Goal: Task Accomplishment & Management: Complete application form

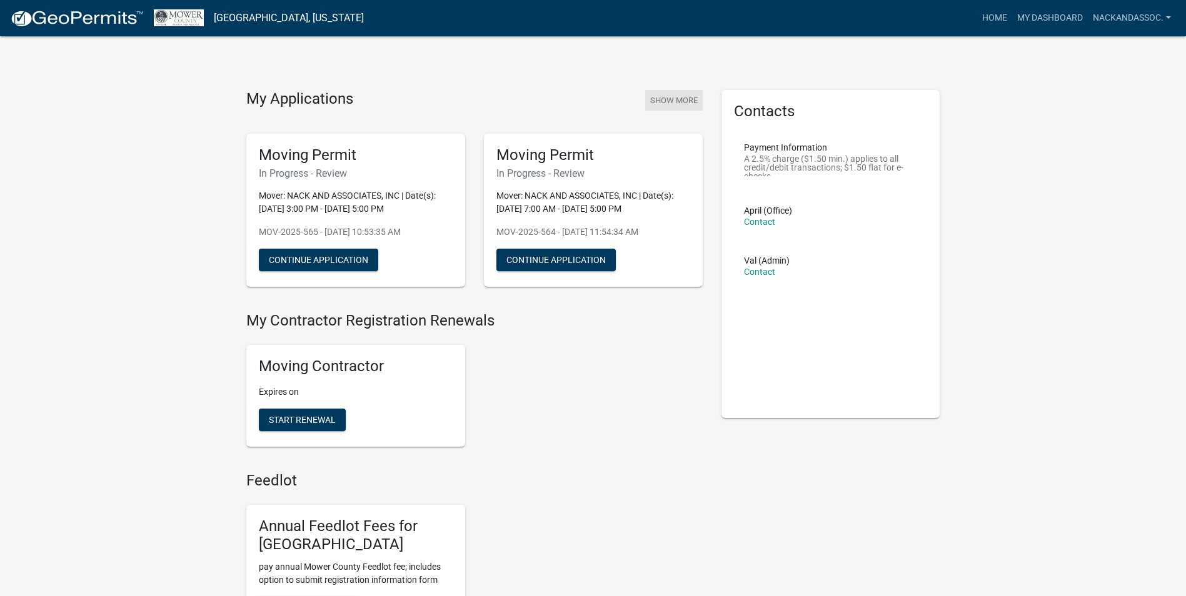
click at [682, 101] on button "Show More" at bounding box center [674, 100] width 58 height 21
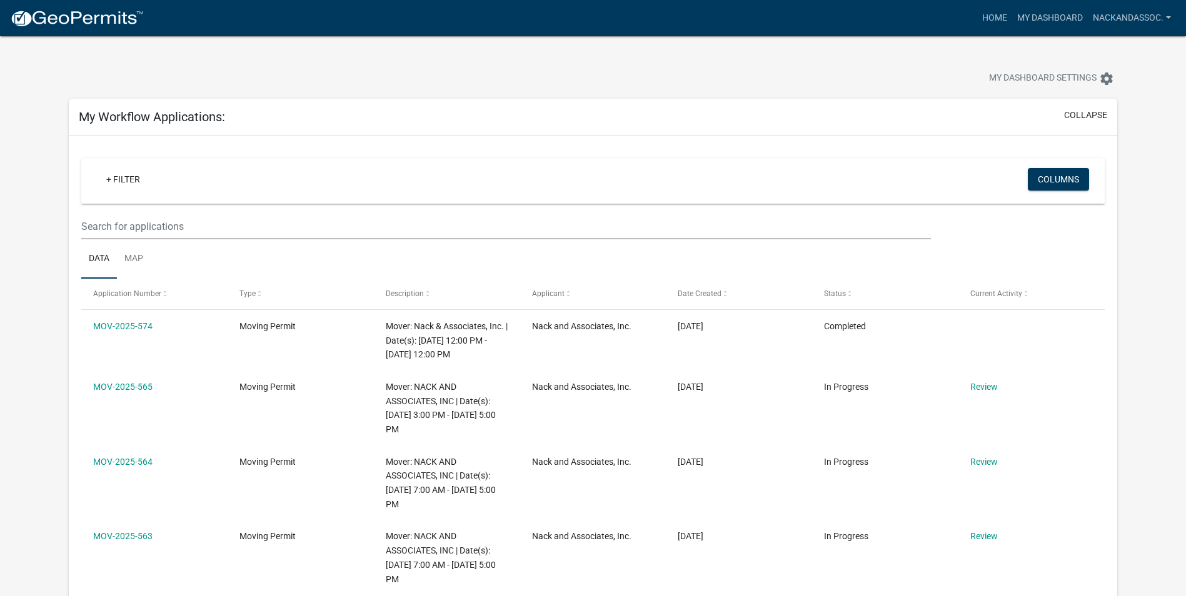
click at [88, 20] on img at bounding box center [77, 18] width 134 height 19
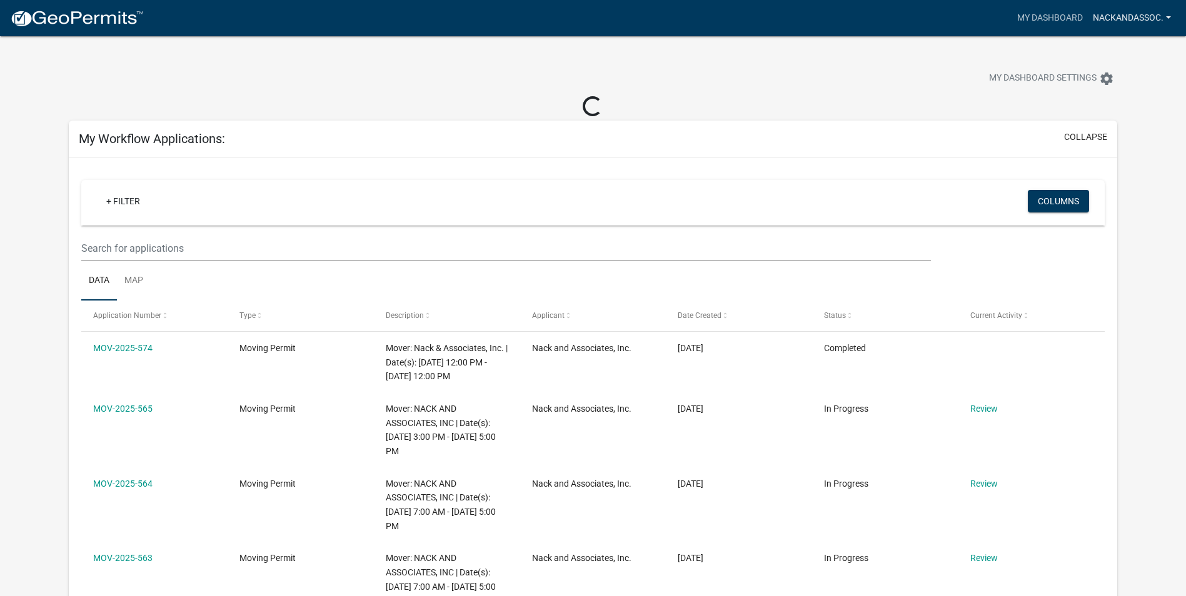
click at [1166, 13] on link "nackandassoc." at bounding box center [1132, 18] width 88 height 24
click at [1111, 54] on link "Account" at bounding box center [1122, 51] width 107 height 30
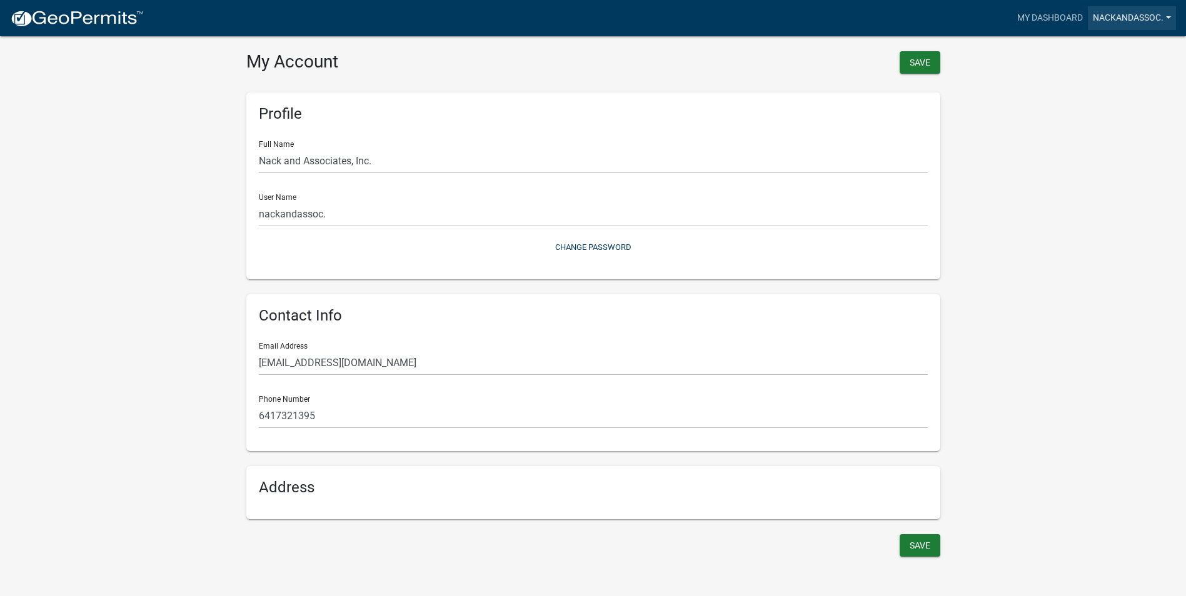
click at [1171, 16] on link "nackandassoc." at bounding box center [1132, 18] width 88 height 24
click at [1104, 126] on link "Logout" at bounding box center [1122, 122] width 107 height 30
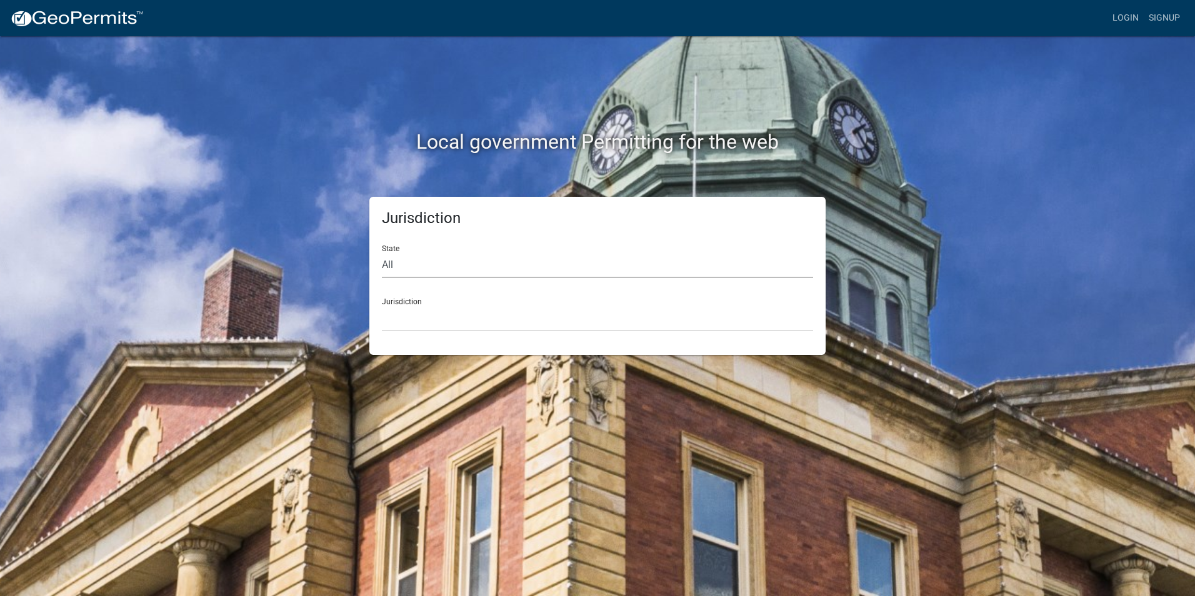
click at [455, 269] on select "All [US_STATE] [US_STATE] [US_STATE] [US_STATE] [US_STATE] [US_STATE] [US_STATE…" at bounding box center [597, 266] width 431 height 26
select select "[US_STATE]"
click at [382, 253] on select "All [US_STATE] [US_STATE] [US_STATE] [US_STATE] [US_STATE] [US_STATE] [US_STATE…" at bounding box center [597, 266] width 431 height 26
click at [461, 319] on select "[GEOGRAPHIC_DATA], [US_STATE] [GEOGRAPHIC_DATA], [US_STATE] [GEOGRAPHIC_DATA], …" at bounding box center [597, 319] width 431 height 26
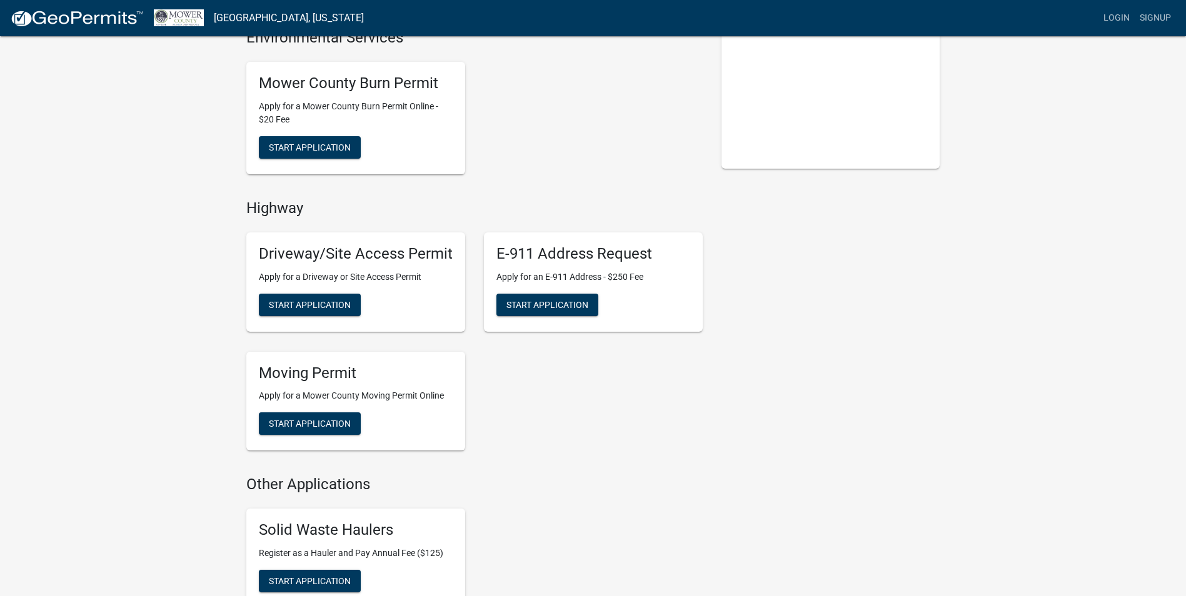
scroll to position [250, 0]
click at [320, 425] on span "Start Application" at bounding box center [310, 423] width 82 height 10
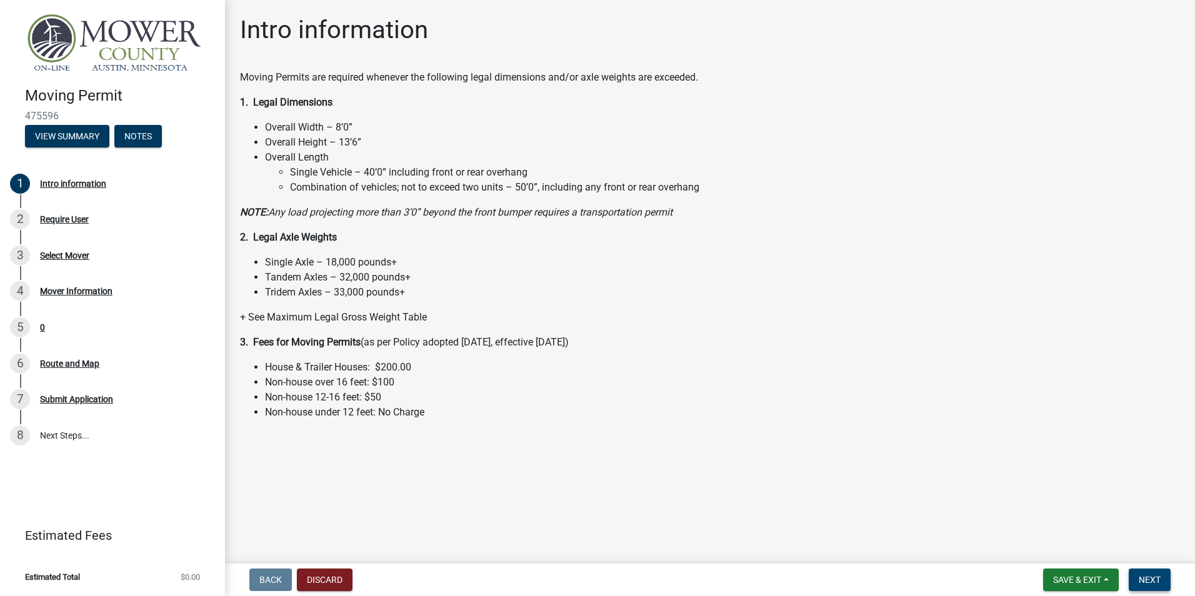
click at [1157, 583] on span "Next" at bounding box center [1150, 580] width 22 height 10
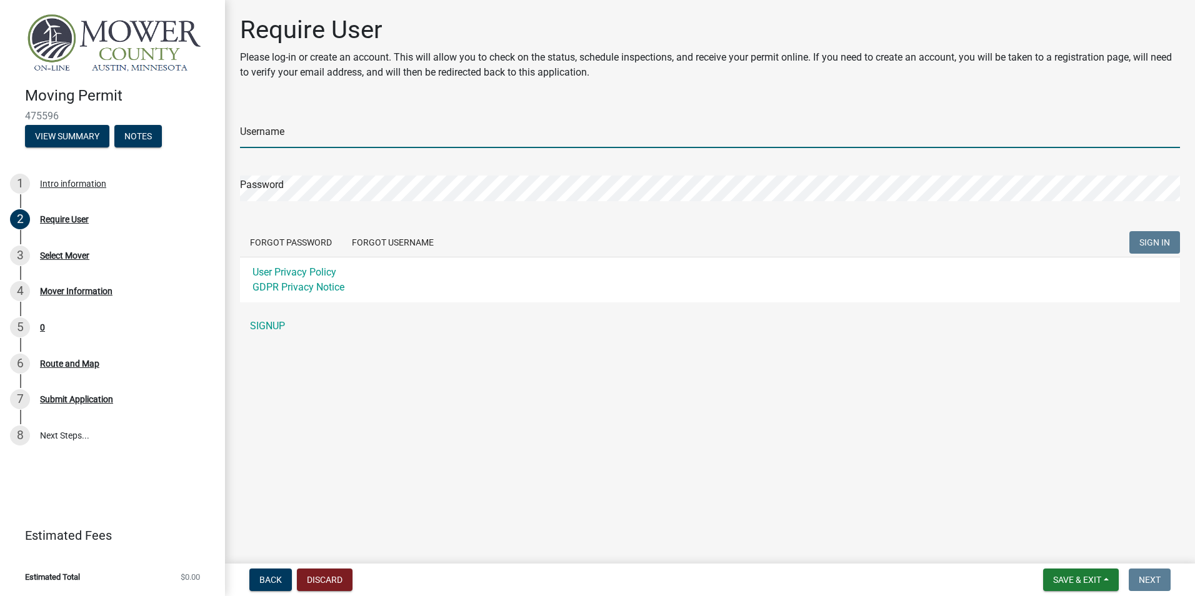
type input "nackandassoc."
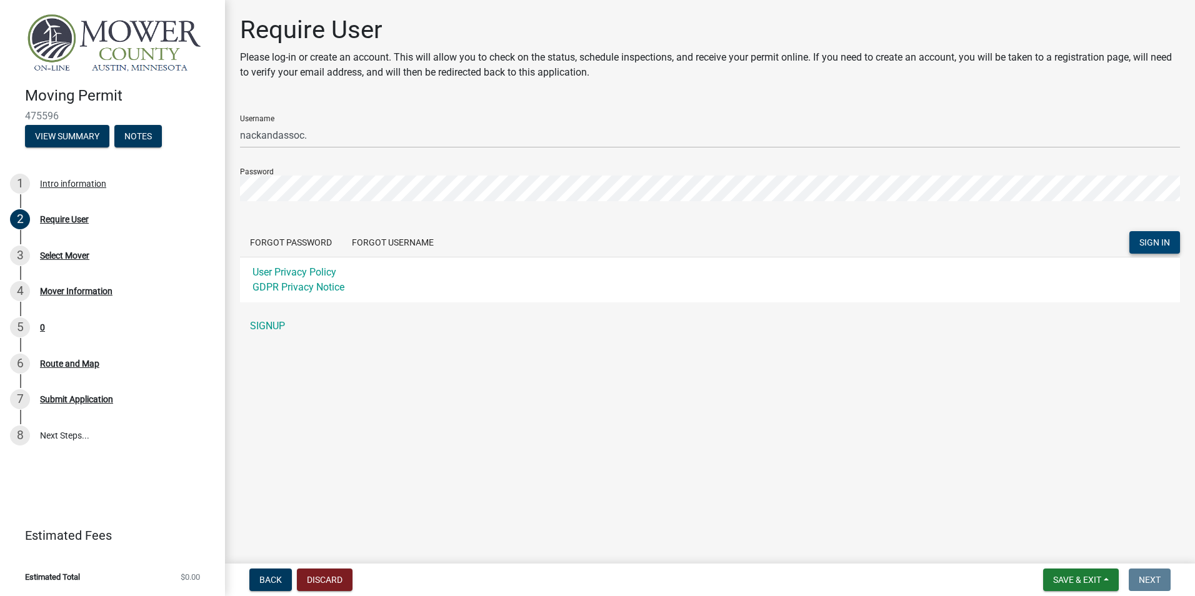
click at [1152, 239] on span "SIGN IN" at bounding box center [1155, 243] width 31 height 10
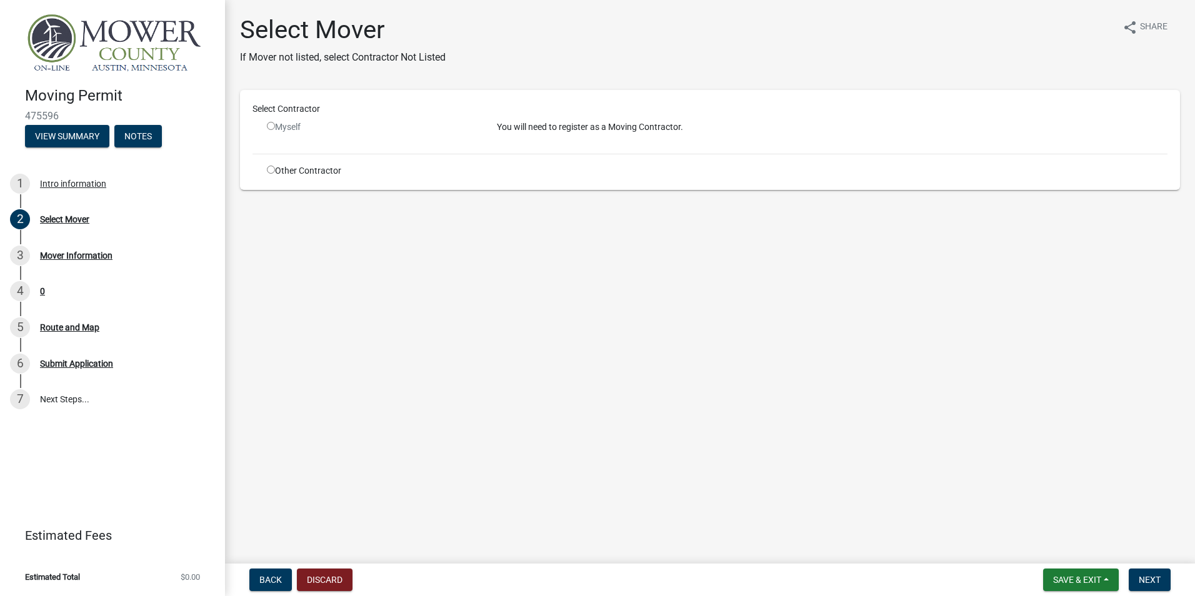
click at [271, 125] on input "radio" at bounding box center [271, 126] width 8 height 8
click at [271, 126] on input "radio" at bounding box center [271, 126] width 8 height 8
click at [1155, 576] on span "Next" at bounding box center [1150, 580] width 22 height 10
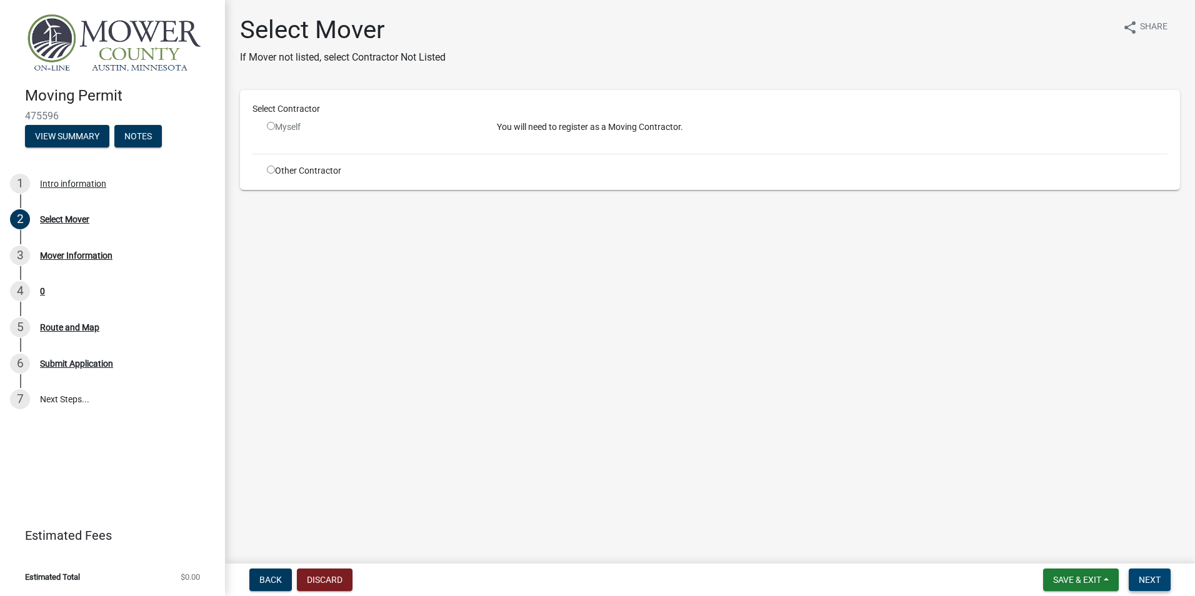
click at [1155, 576] on span "Next" at bounding box center [1150, 580] width 22 height 10
click at [270, 125] on input "radio" at bounding box center [271, 126] width 8 height 8
radio input "false"
click at [272, 169] on input "radio" at bounding box center [271, 170] width 8 height 8
radio input "true"
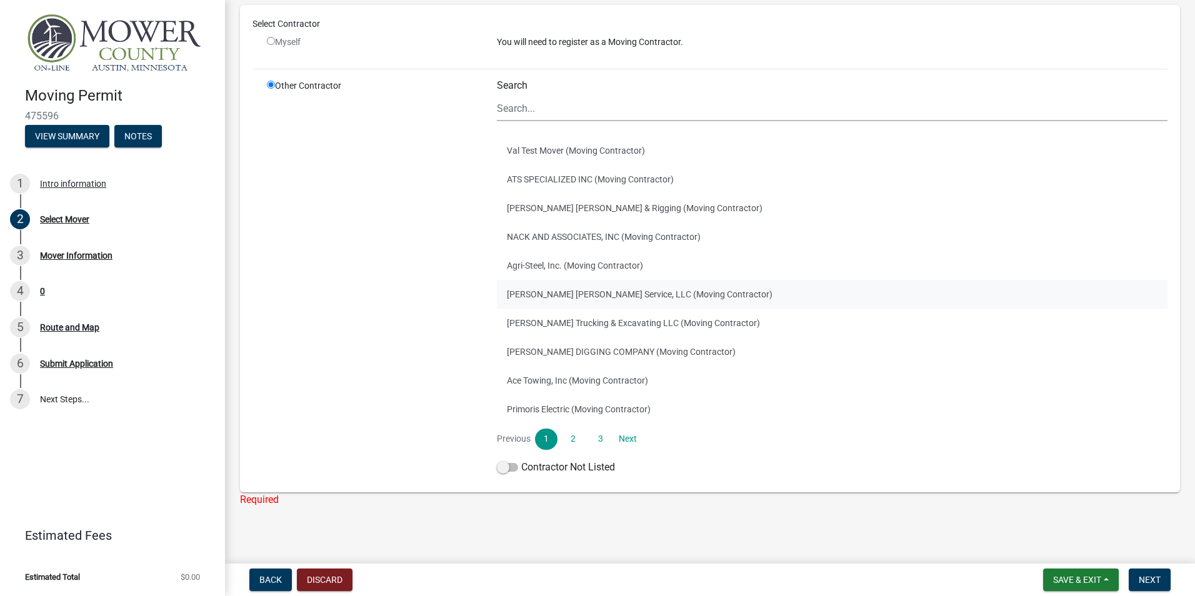
scroll to position [110, 0]
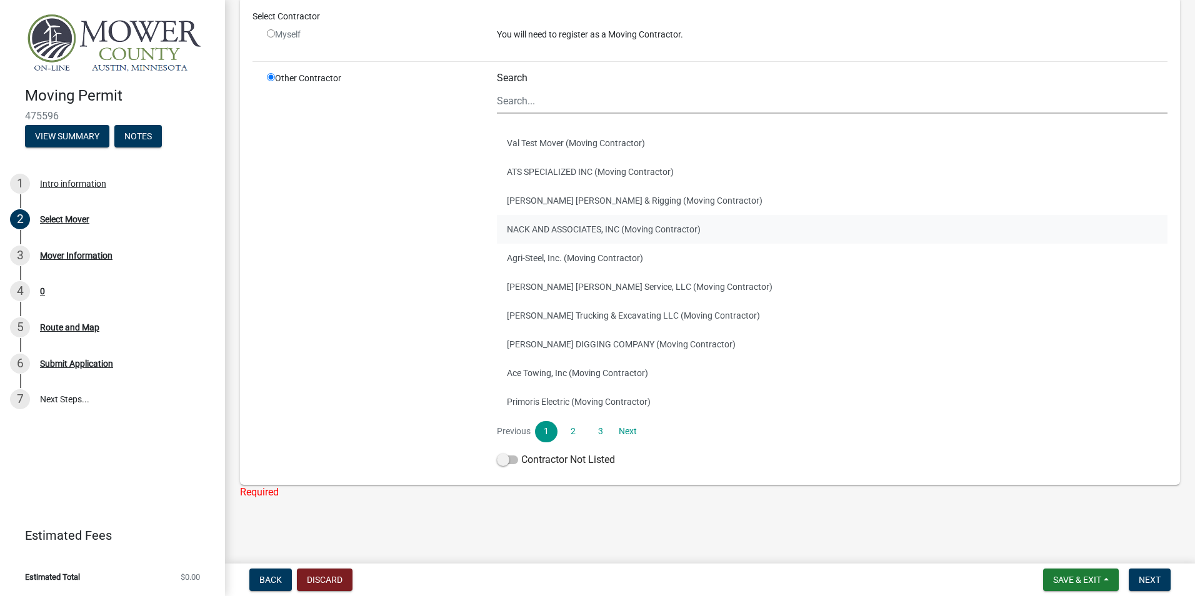
click at [629, 230] on button "NACK AND ASSOCIATES, INC (Moving Contractor)" at bounding box center [832, 229] width 671 height 29
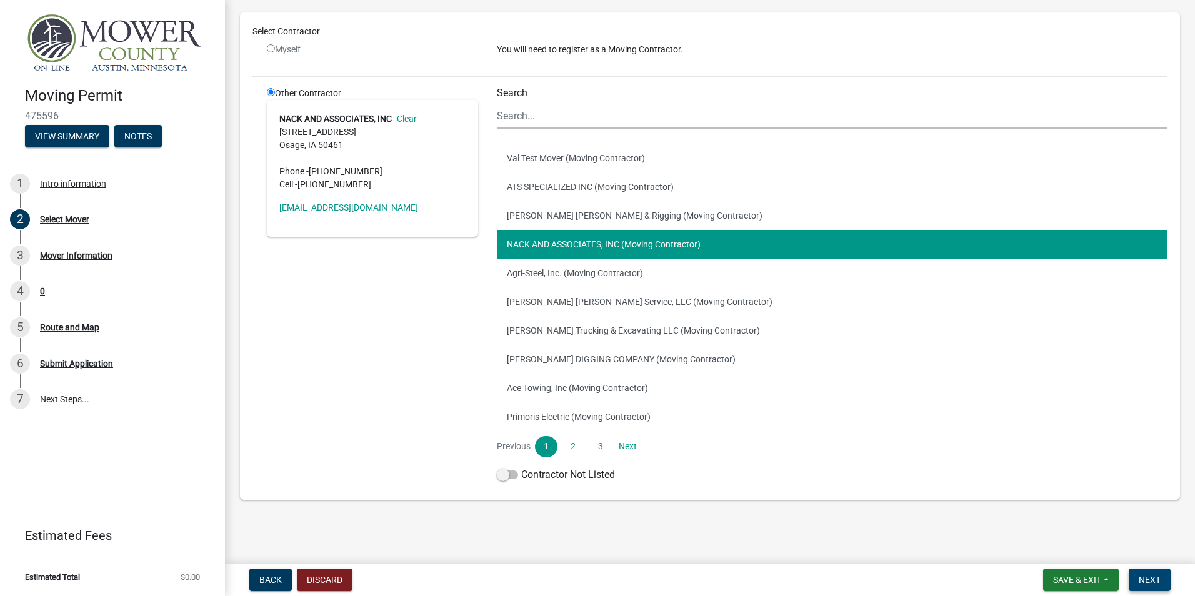
click at [1152, 580] on span "Next" at bounding box center [1150, 580] width 22 height 10
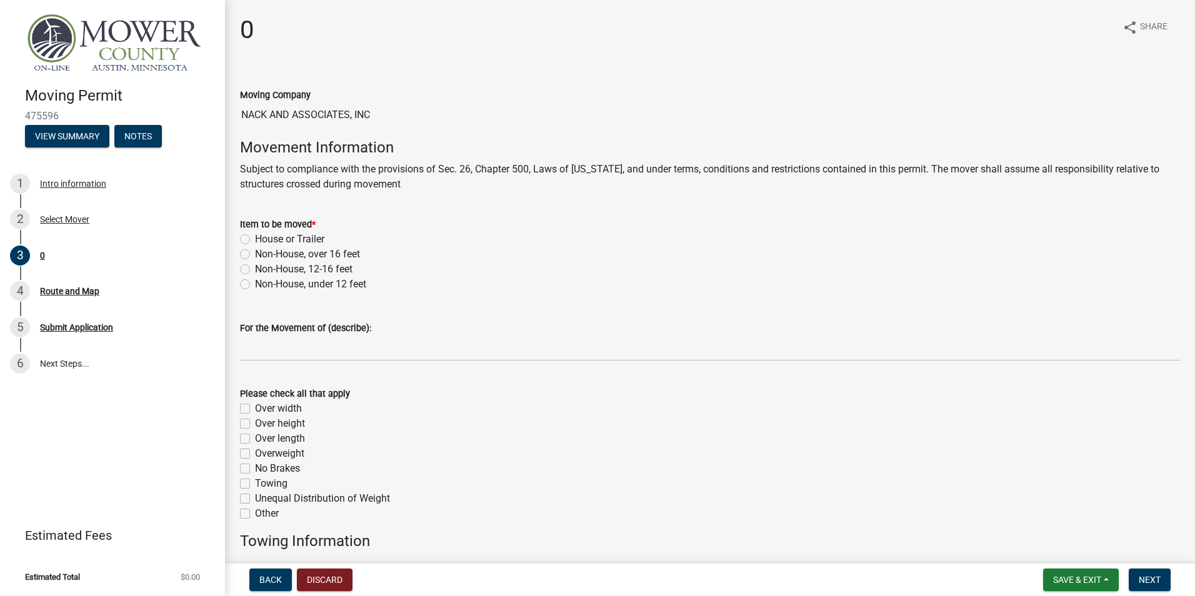
click at [255, 252] on label "Non-House, over 16 feet" at bounding box center [307, 254] width 105 height 15
click at [255, 252] on input "Non-House, over 16 feet" at bounding box center [259, 251] width 8 height 8
radio input "true"
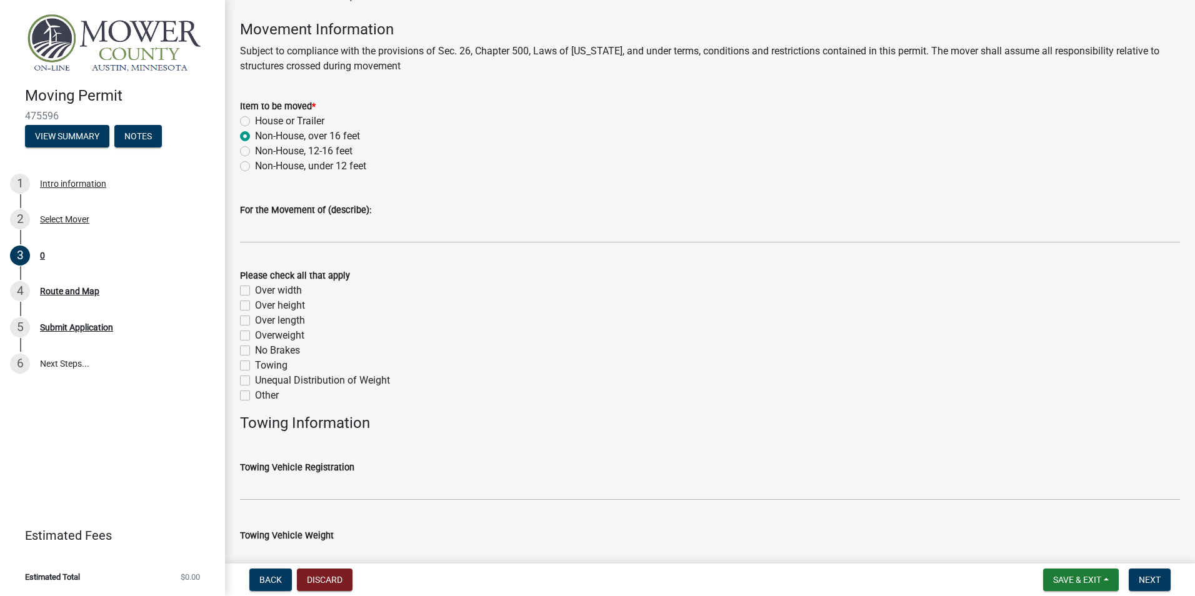
scroll to position [125, 0]
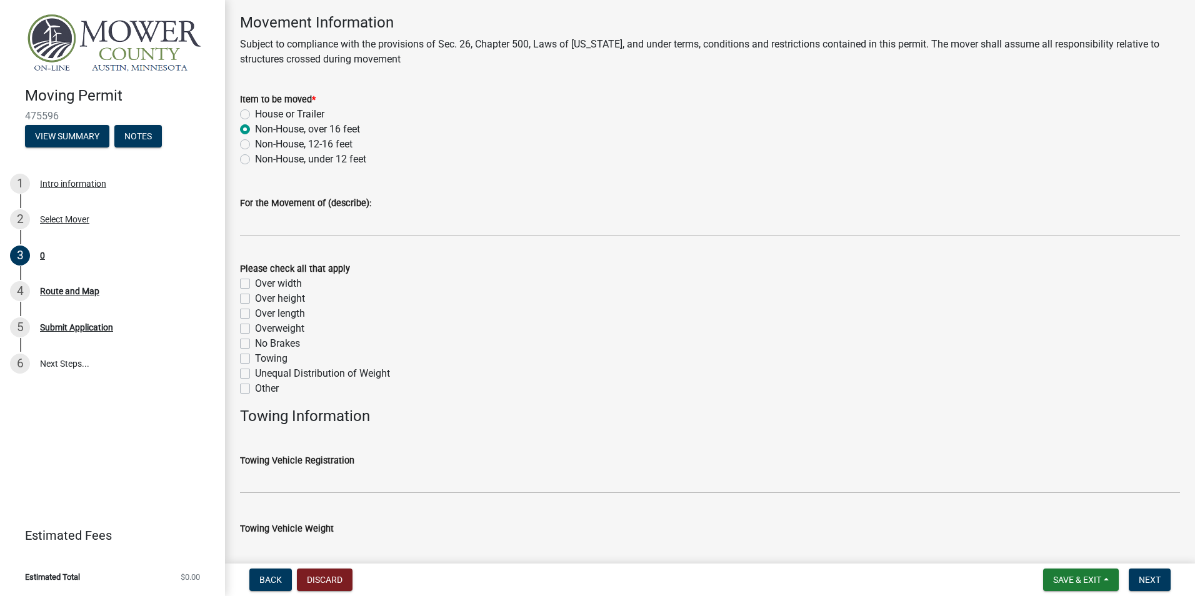
click at [255, 280] on label "Over width" at bounding box center [278, 283] width 47 height 15
click at [255, 280] on input "Over width" at bounding box center [259, 280] width 8 height 8
checkbox input "true"
checkbox input "false"
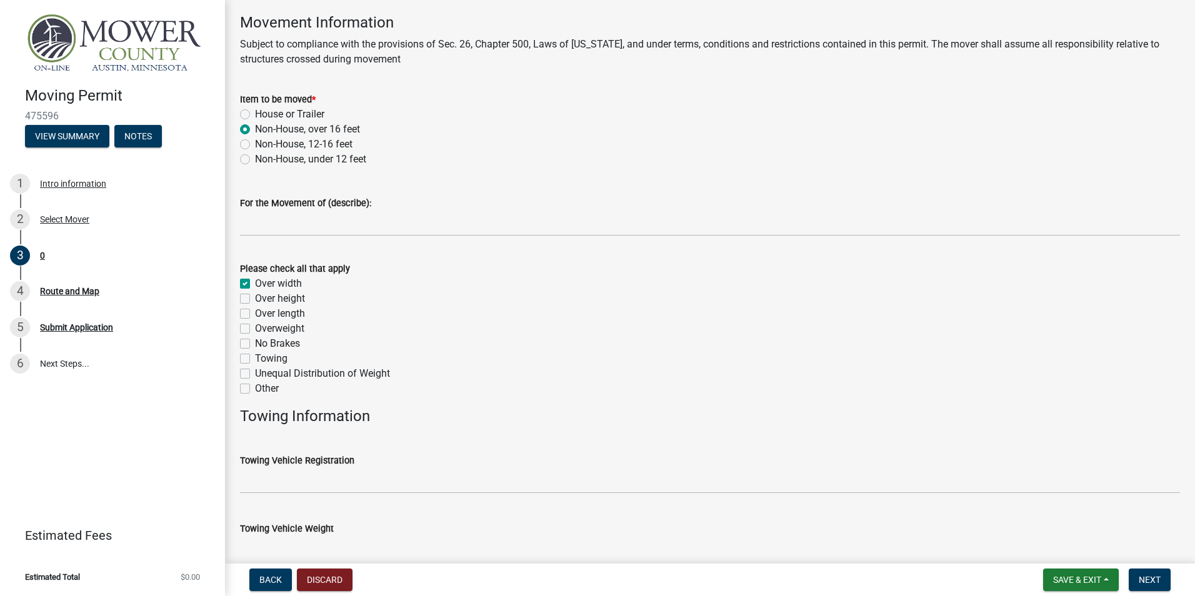
checkbox input "false"
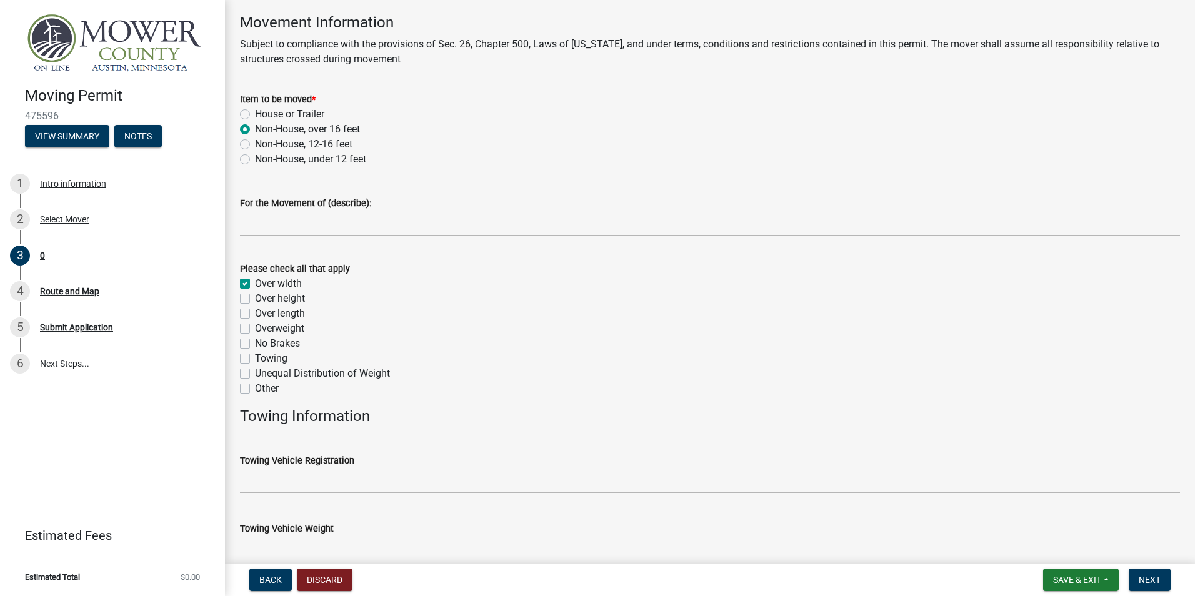
click at [255, 298] on label "Over height" at bounding box center [280, 298] width 50 height 15
click at [255, 298] on input "Over height" at bounding box center [259, 295] width 8 height 8
checkbox input "true"
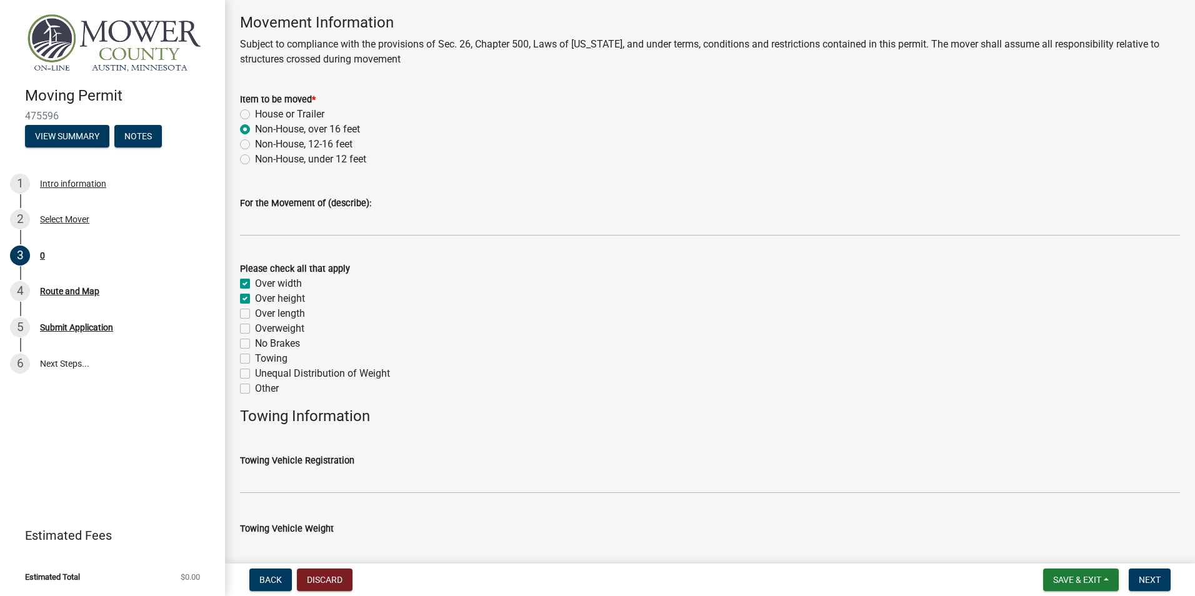
checkbox input "false"
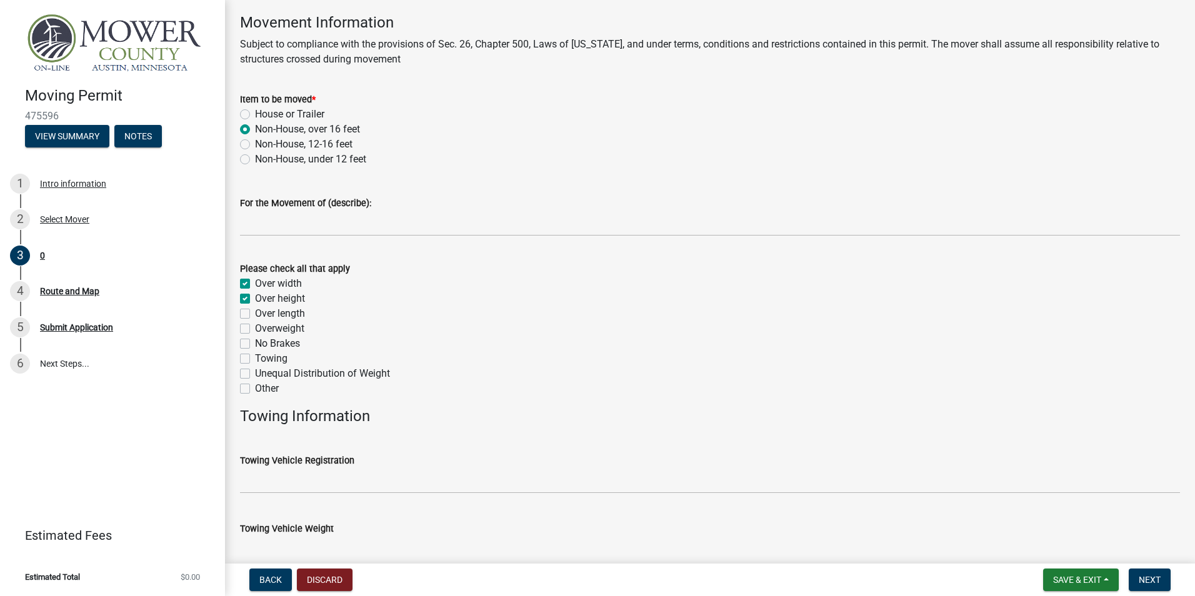
checkbox input "false"
click at [255, 313] on label "Over length" at bounding box center [280, 313] width 50 height 15
click at [255, 313] on input "Over length" at bounding box center [259, 310] width 8 height 8
checkbox input "true"
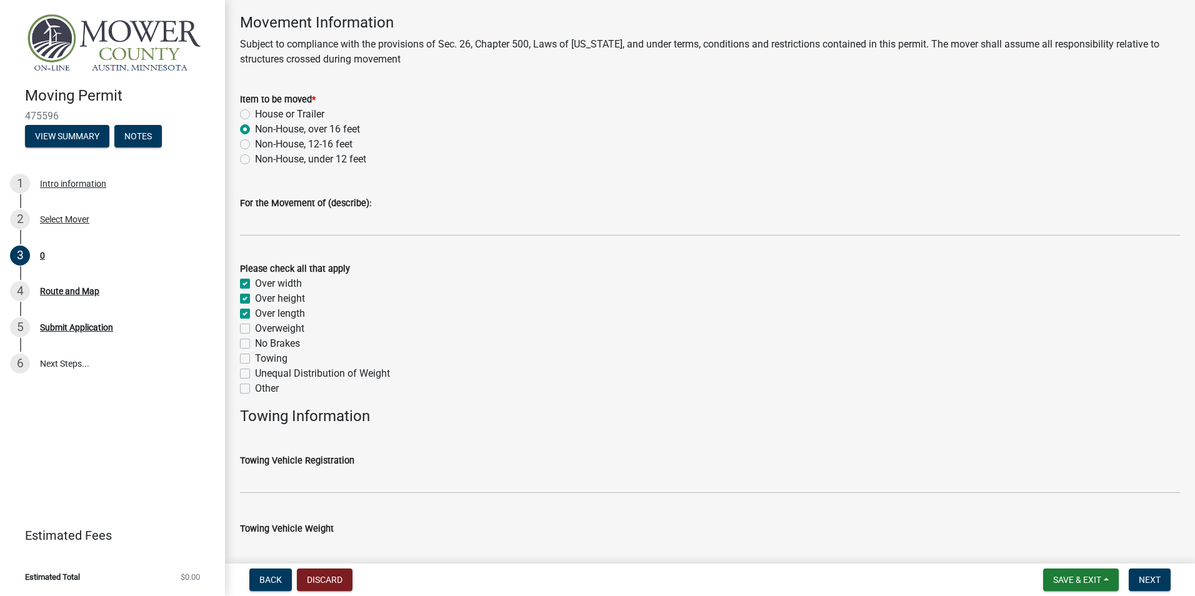
checkbox input "true"
checkbox input "false"
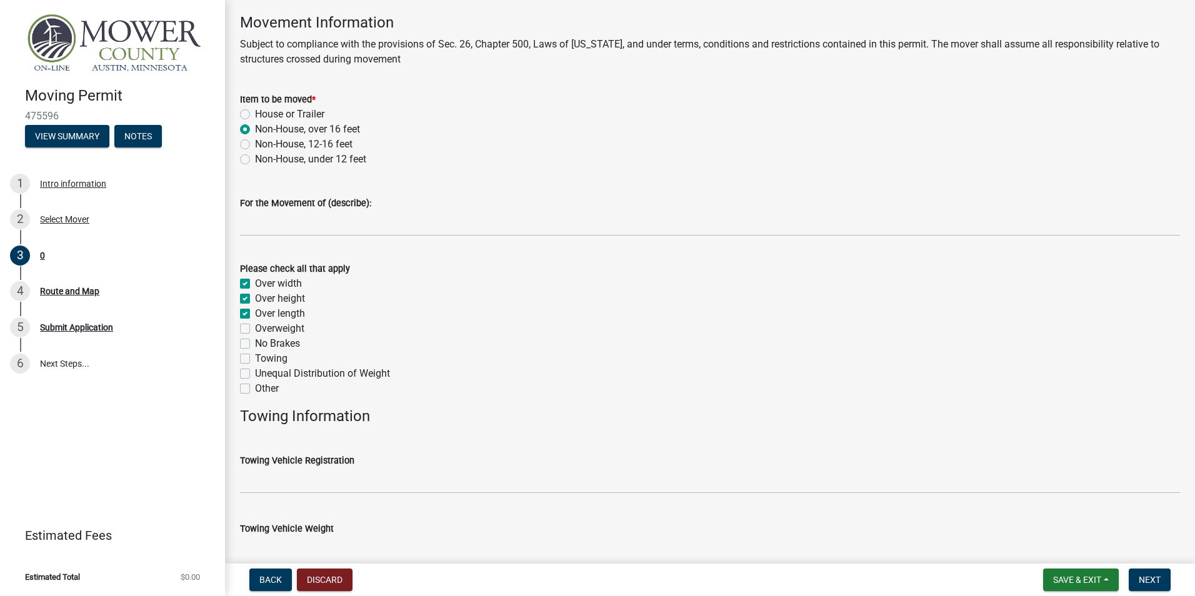
checkbox input "false"
click at [255, 328] on label "Overweight" at bounding box center [279, 328] width 49 height 15
click at [255, 328] on input "Overweight" at bounding box center [259, 325] width 8 height 8
checkbox input "true"
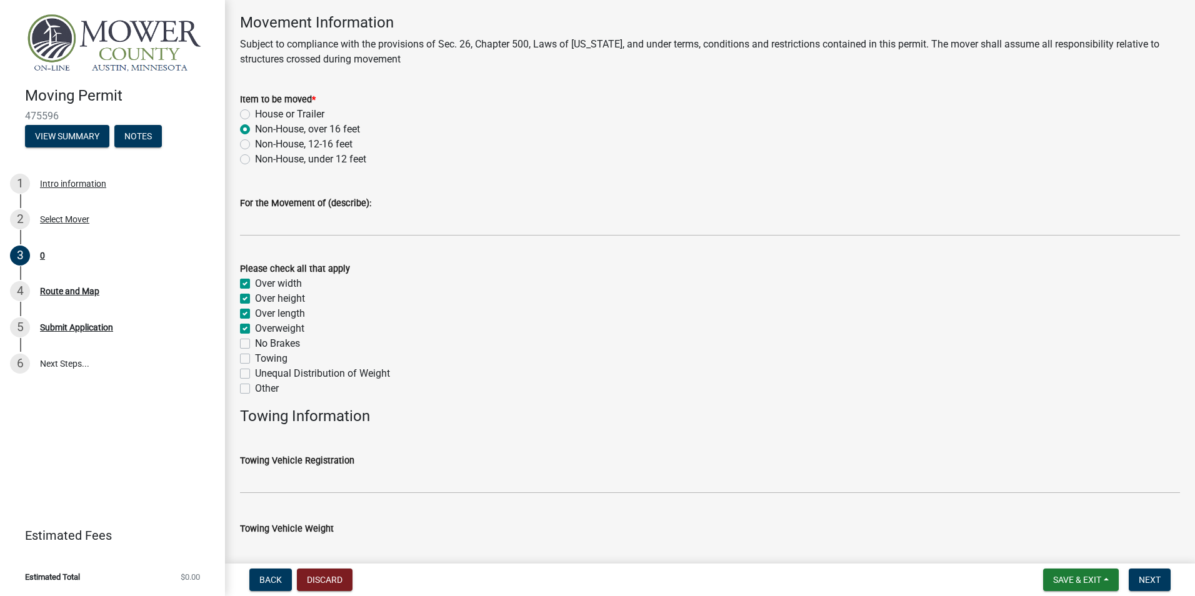
checkbox input "true"
checkbox input "false"
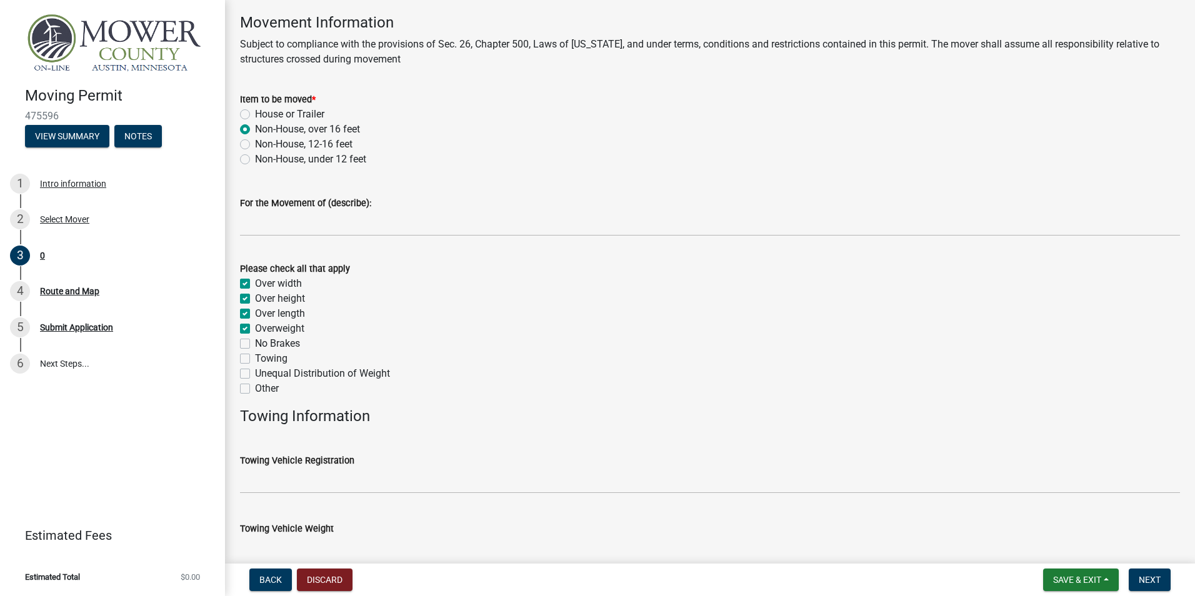
checkbox input "false"
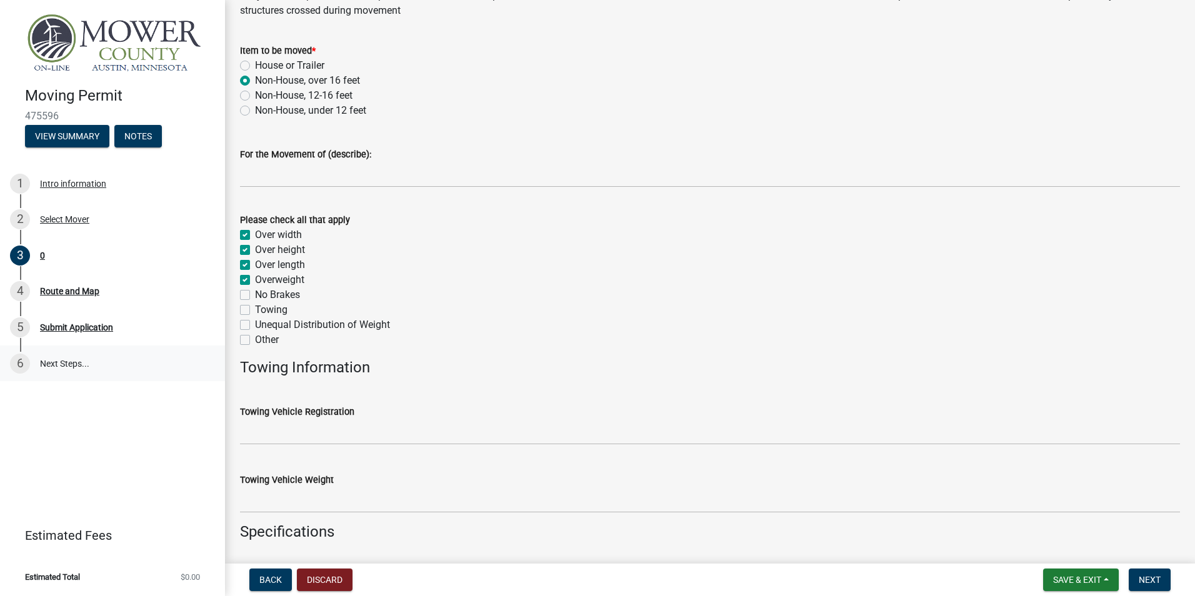
scroll to position [313, 0]
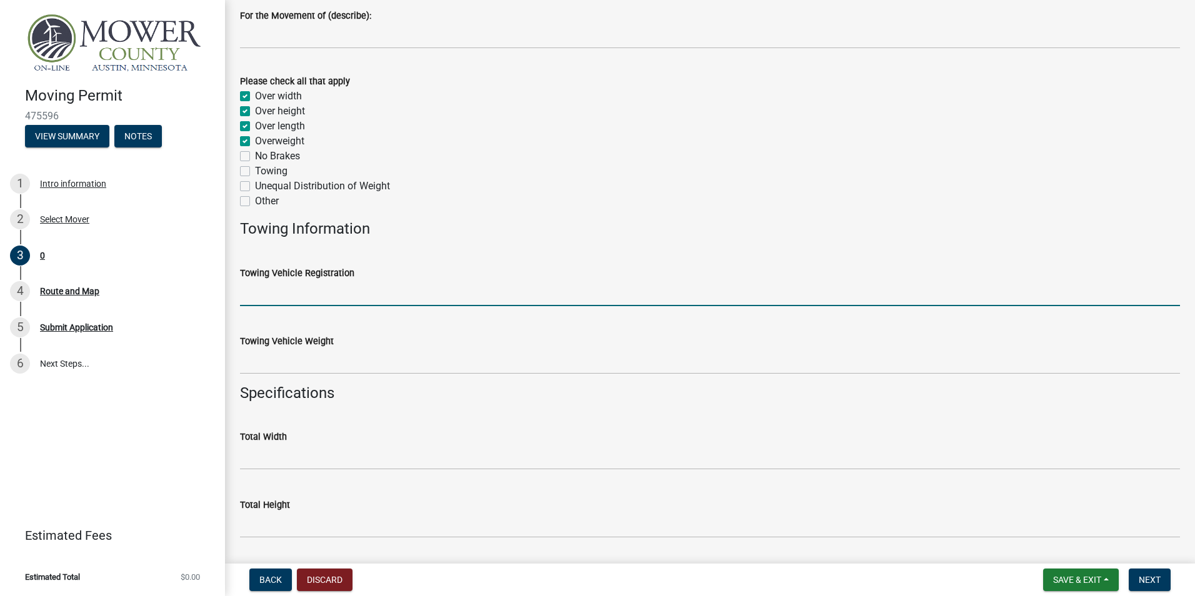
click at [276, 296] on input "Towing Vehicle Registration" at bounding box center [710, 294] width 940 height 26
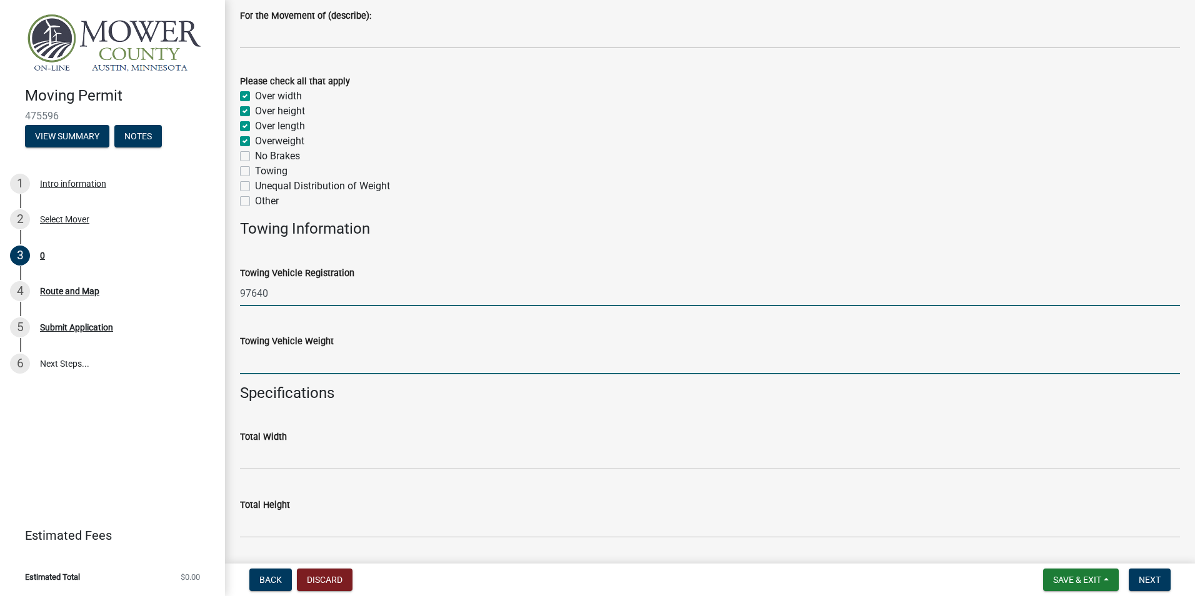
click at [265, 369] on input "Towing Vehicle Weight" at bounding box center [710, 362] width 940 height 26
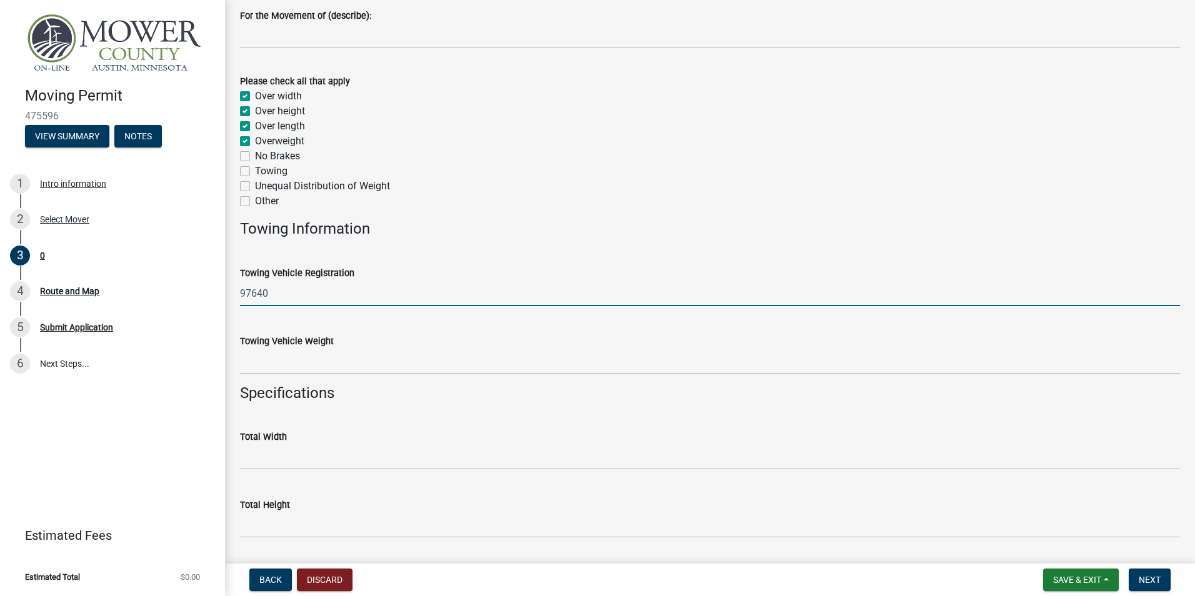
drag, startPoint x: 278, startPoint y: 293, endPoint x: 233, endPoint y: 293, distance: 45.6
click at [233, 293] on div "Towing Vehicle Registration 97640" at bounding box center [710, 277] width 959 height 58
type input "100000"
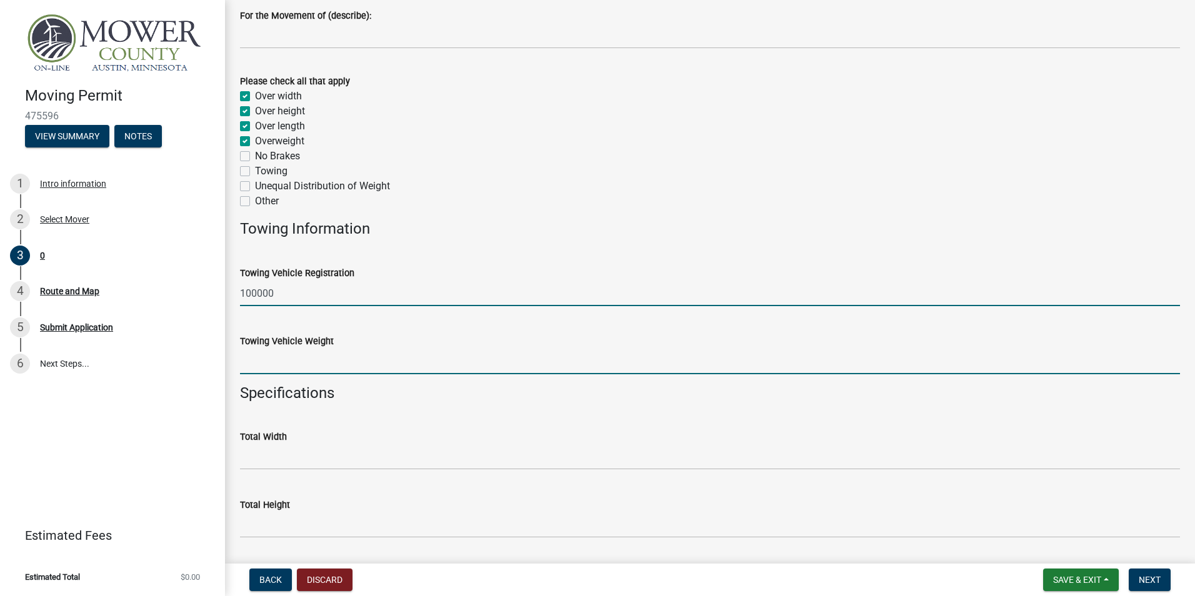
click at [259, 361] on input "Towing Vehicle Weight" at bounding box center [710, 362] width 940 height 26
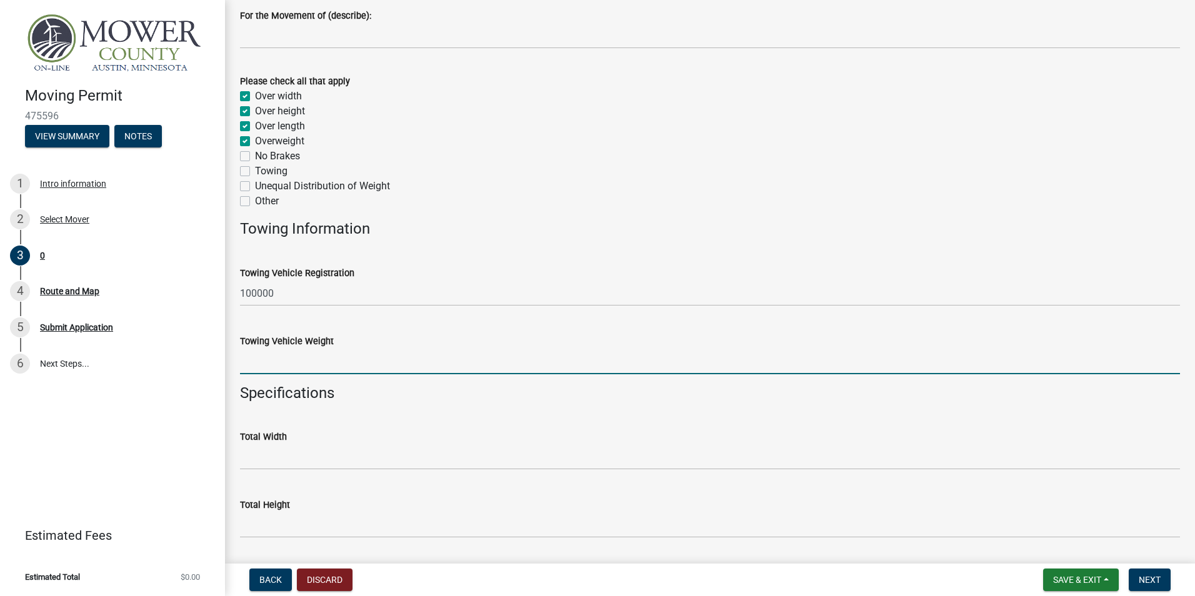
type input "97640"
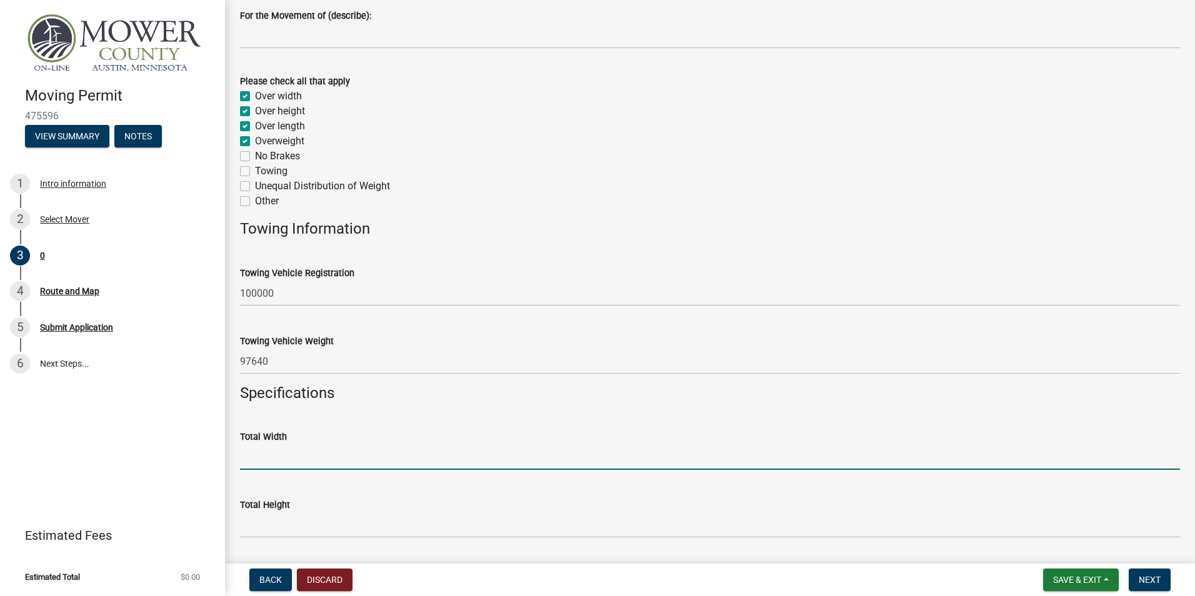
click at [274, 465] on input "Total Width" at bounding box center [710, 458] width 940 height 26
type input "8' 5""
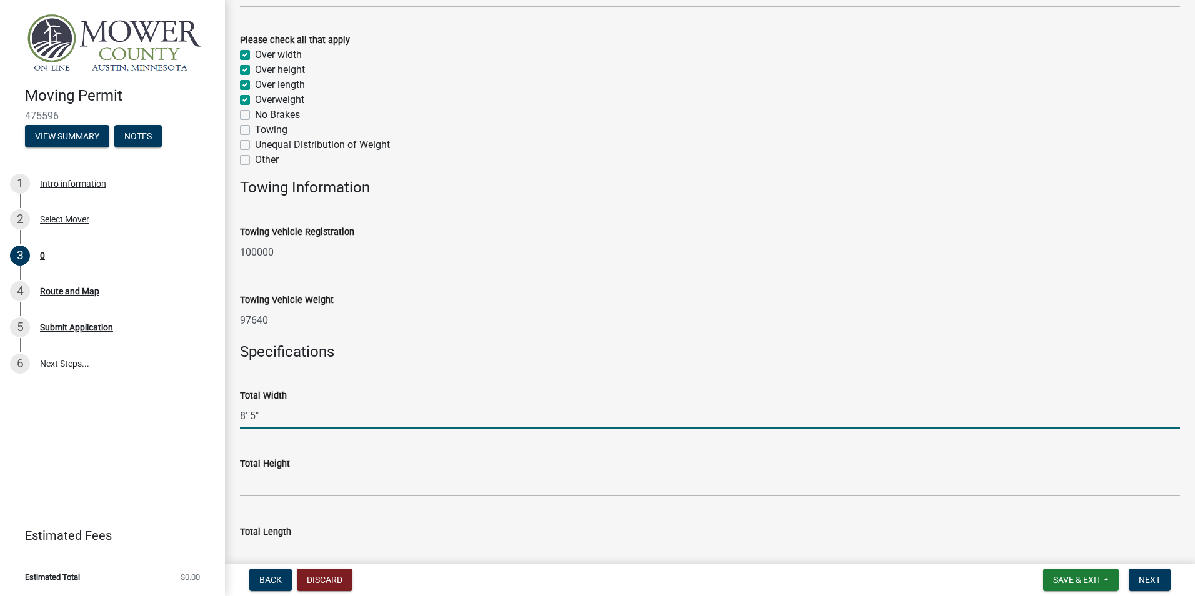
scroll to position [375, 0]
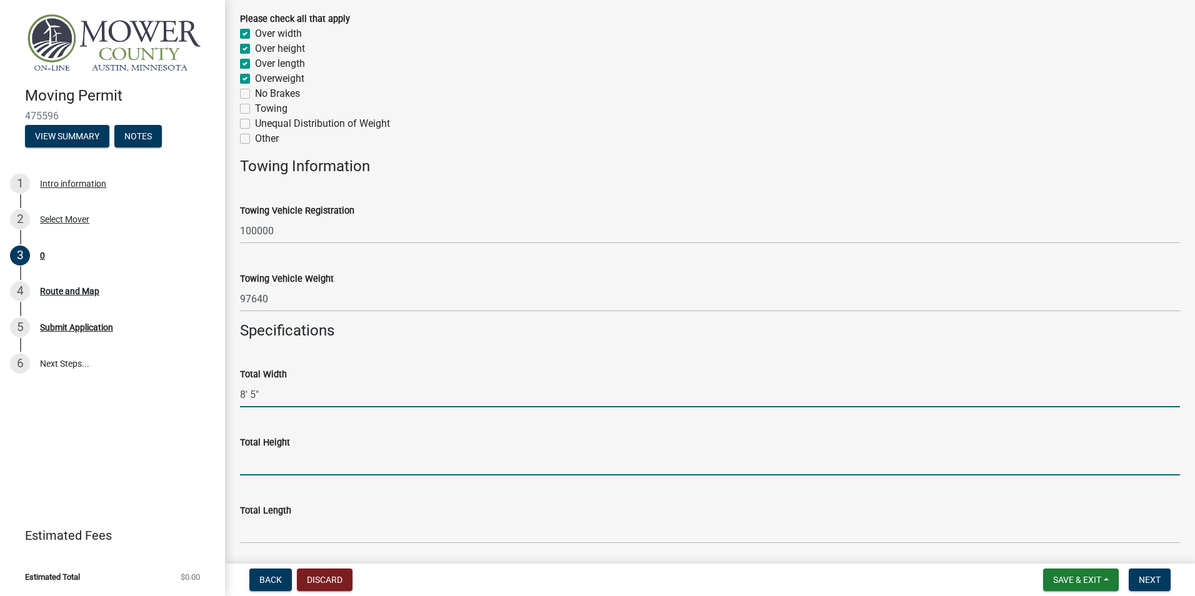
click at [258, 469] on input "Total Height" at bounding box center [710, 463] width 940 height 26
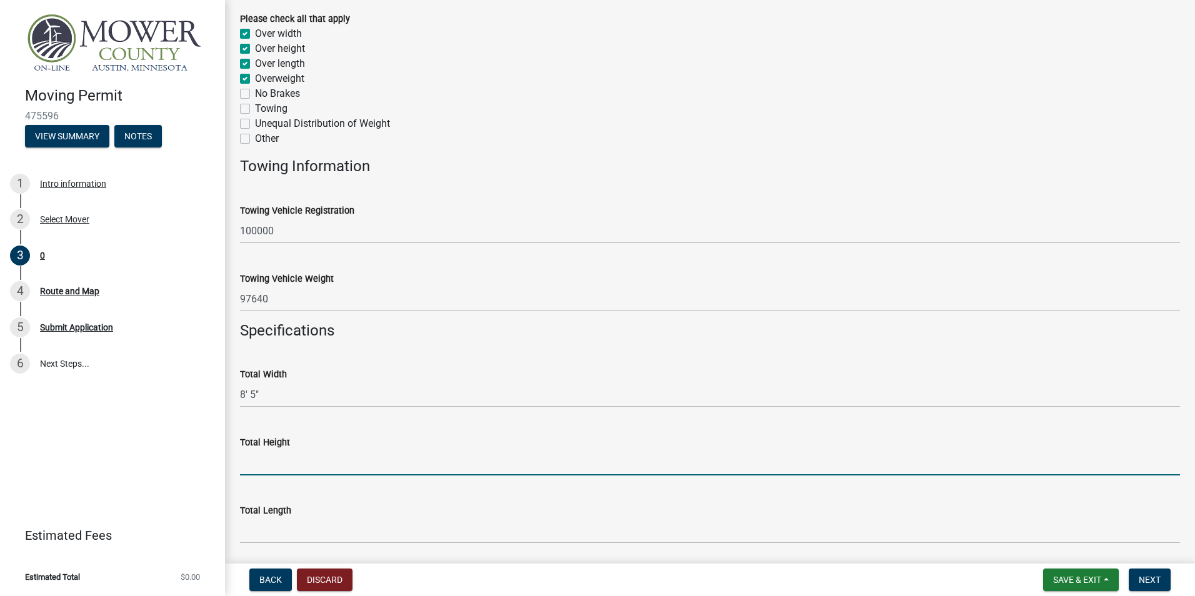
type input "11' 10""
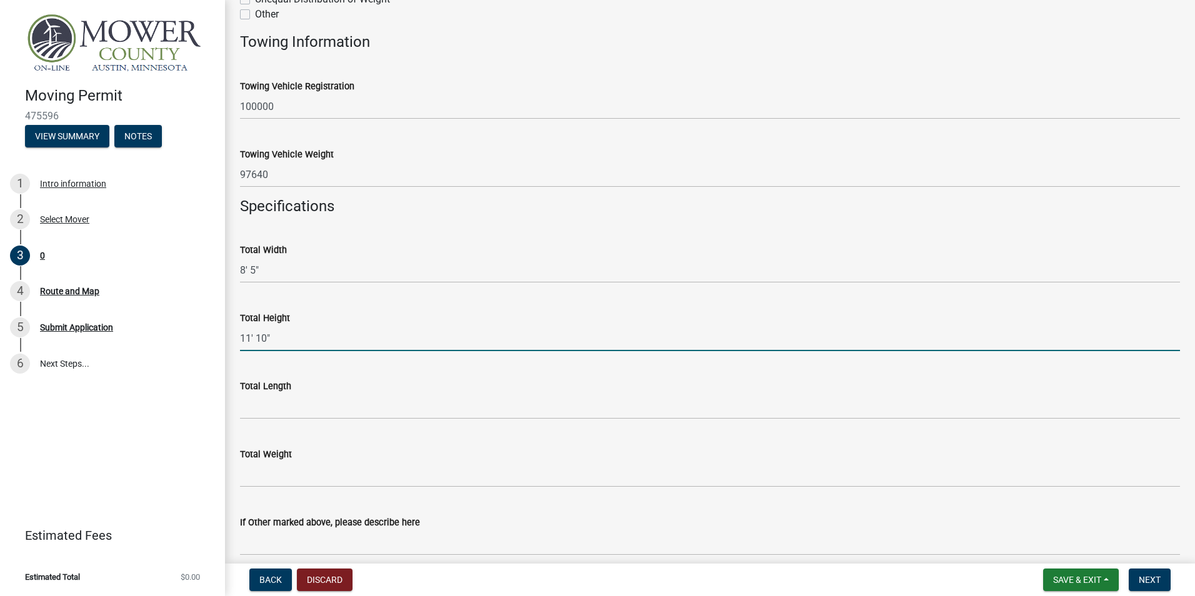
scroll to position [500, 0]
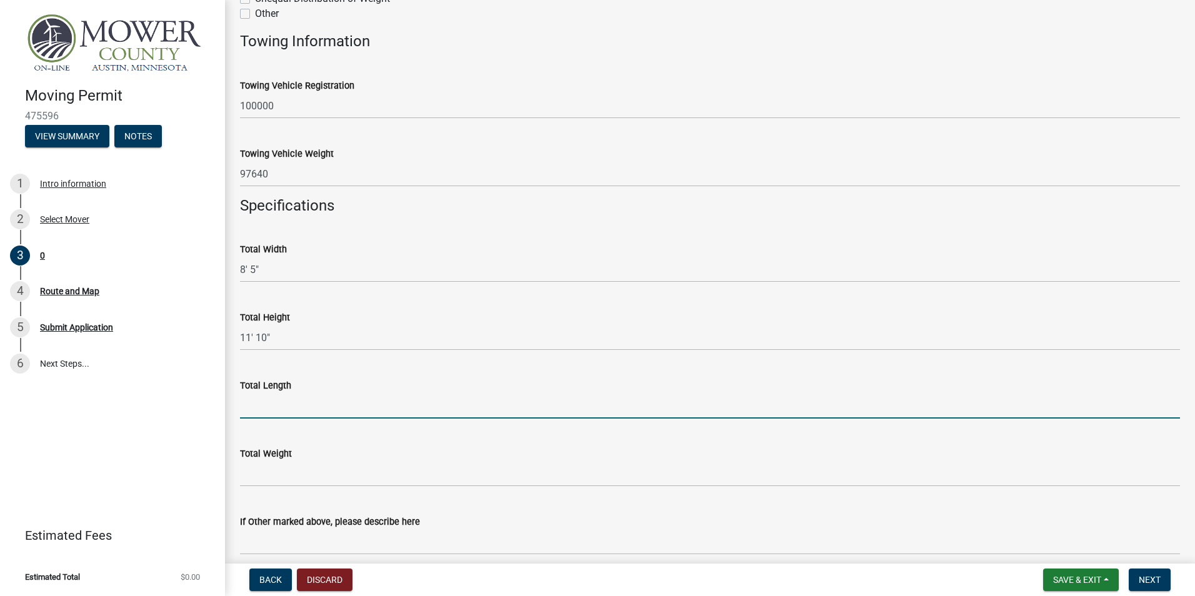
click at [247, 413] on input "Total Length" at bounding box center [710, 406] width 940 height 26
type input "74' 5""
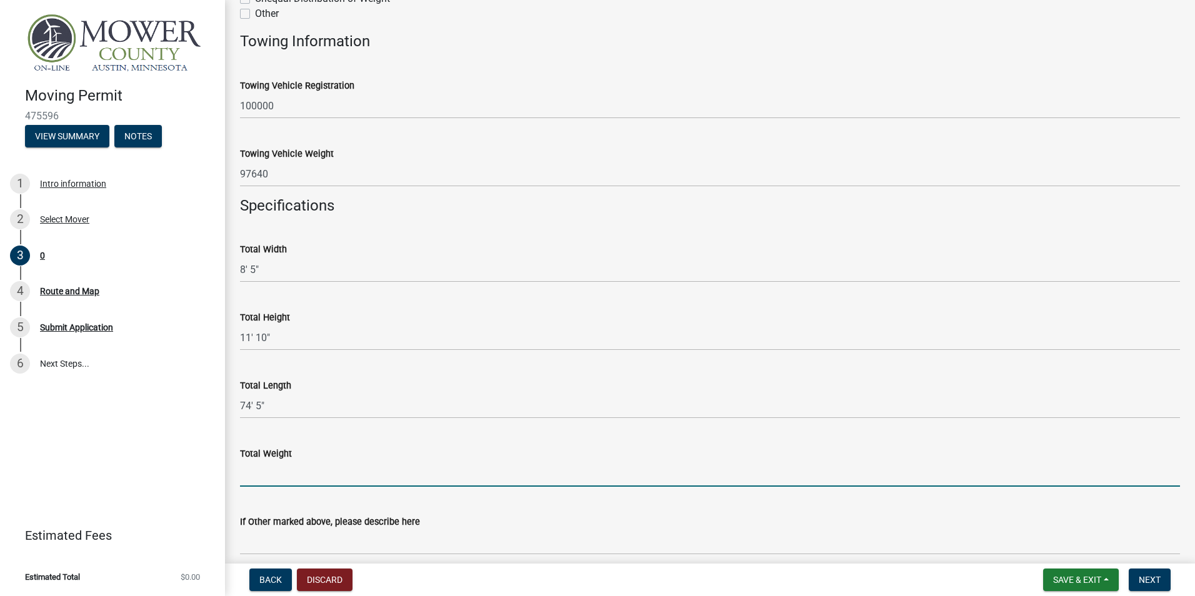
click at [251, 480] on input "Total Weight" at bounding box center [710, 474] width 940 height 26
type input "97640"
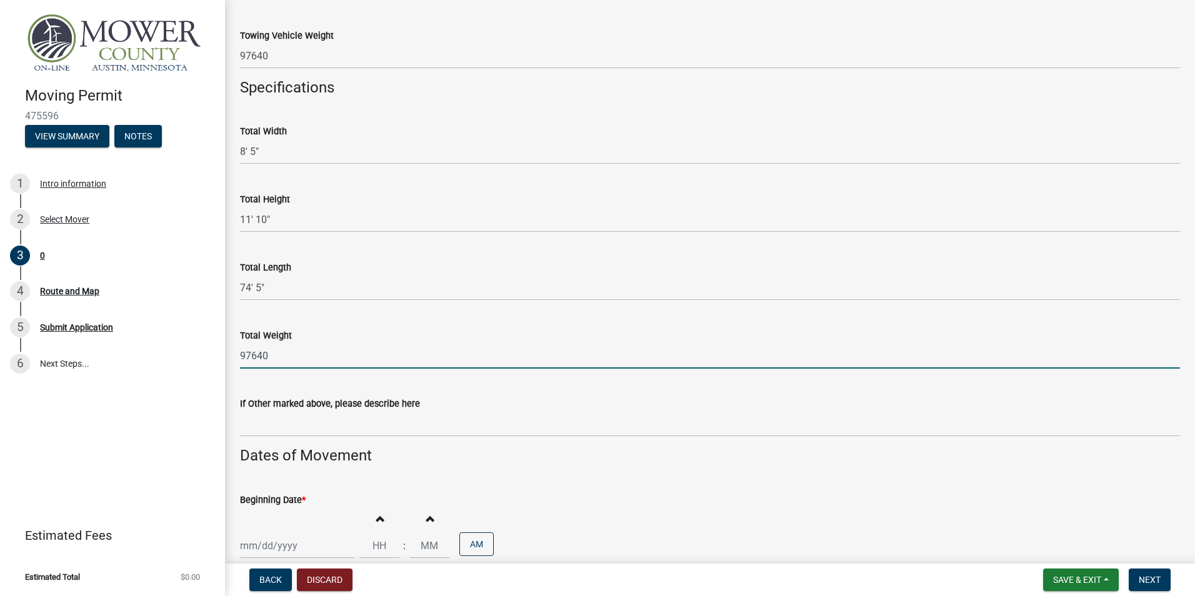
scroll to position [750, 0]
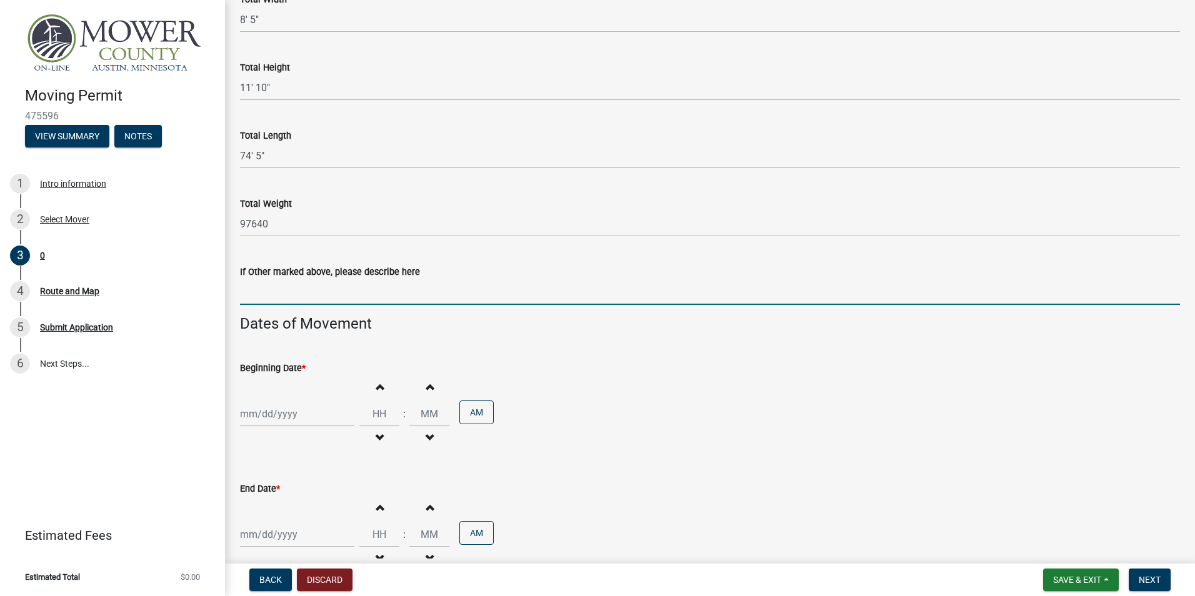
click at [253, 293] on input "If Other marked above, please describe here" at bounding box center [710, 292] width 940 height 26
click at [303, 411] on div at bounding box center [297, 414] width 114 height 26
select select "9"
select select "2025"
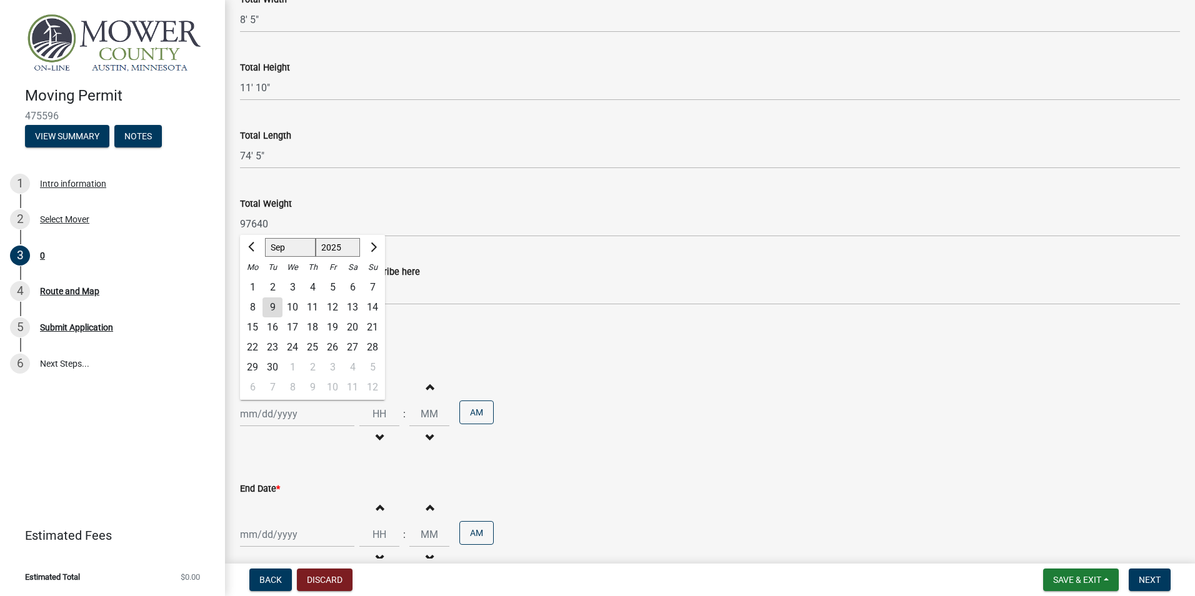
click at [271, 305] on div "9" at bounding box center [273, 308] width 20 height 20
type input "[DATE]"
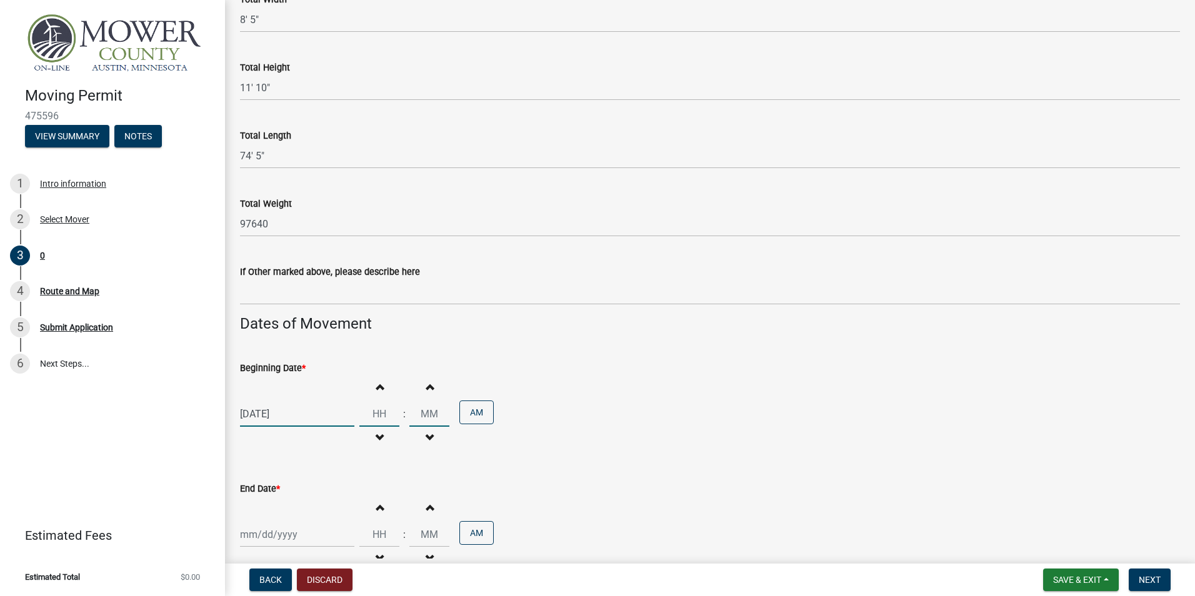
click at [371, 416] on input "Hours" at bounding box center [380, 414] width 40 height 26
click at [376, 388] on span "button" at bounding box center [379, 387] width 6 height 10
type input "01"
type input "00"
click at [376, 435] on span "button" at bounding box center [379, 438] width 6 height 10
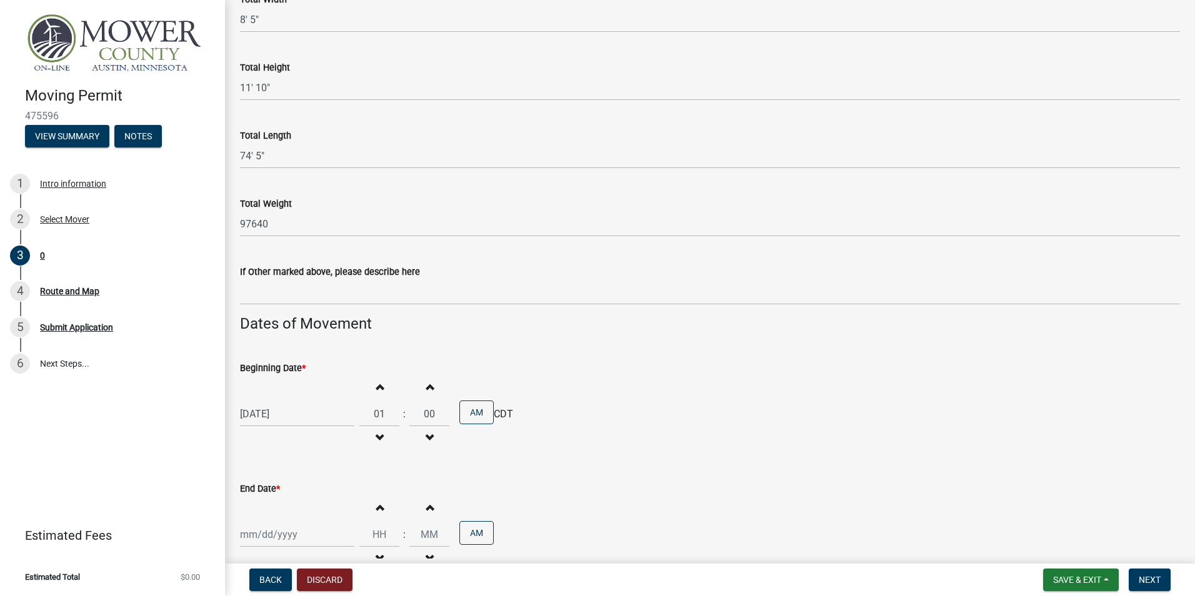
type input "12"
click at [475, 410] on button "AM" at bounding box center [477, 413] width 34 height 24
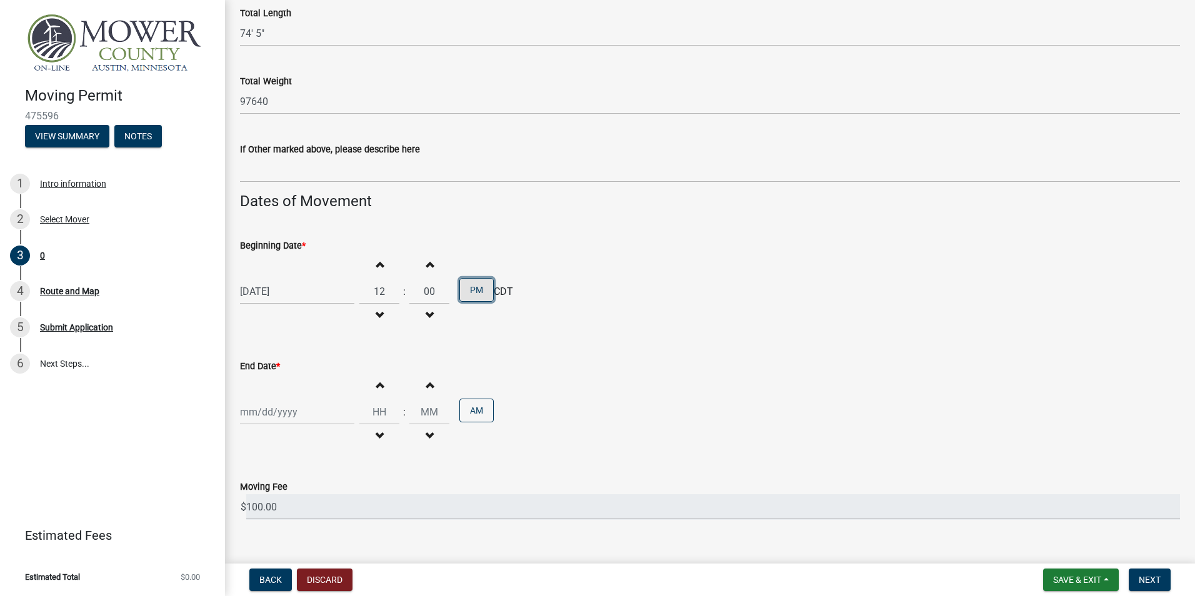
scroll to position [894, 0]
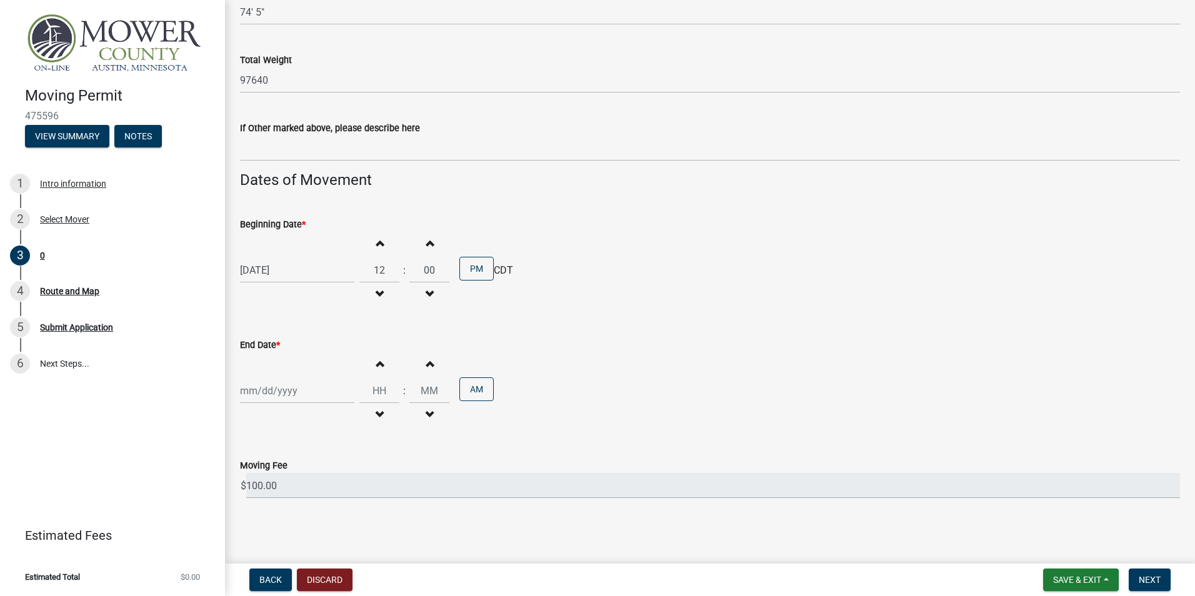
click at [331, 393] on div at bounding box center [297, 391] width 114 height 26
select select "9"
select select "2025"
click at [356, 283] on div "13" at bounding box center [353, 284] width 20 height 20
type input "[DATE]"
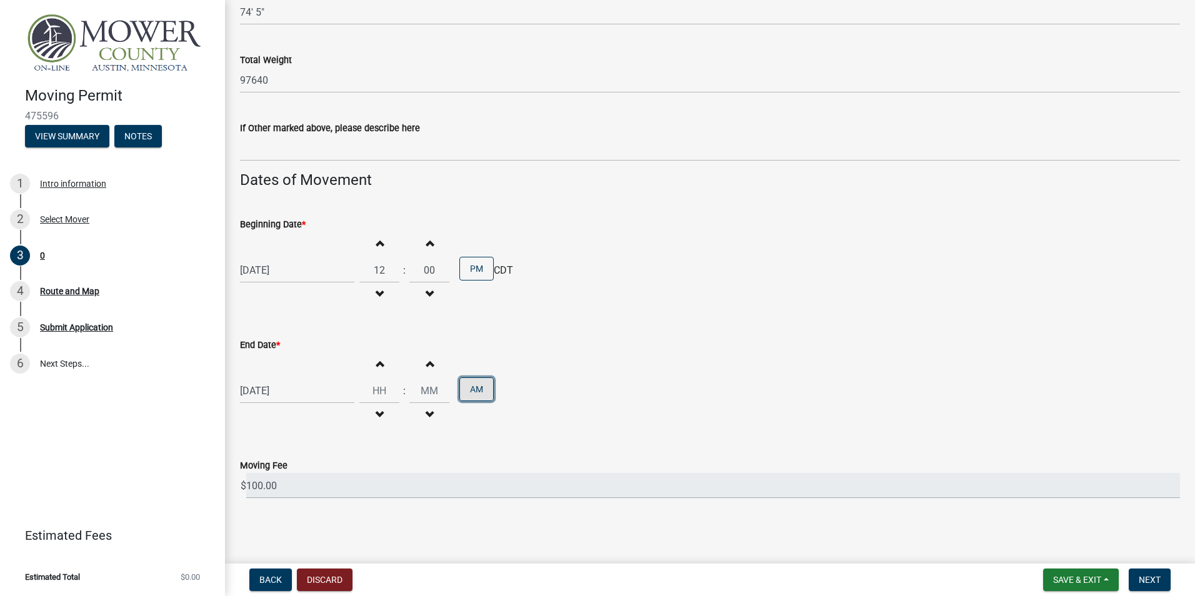
click at [473, 391] on button "AM" at bounding box center [477, 390] width 34 height 24
type input "12"
type input "00"
click at [1157, 581] on span "Next" at bounding box center [1150, 580] width 22 height 10
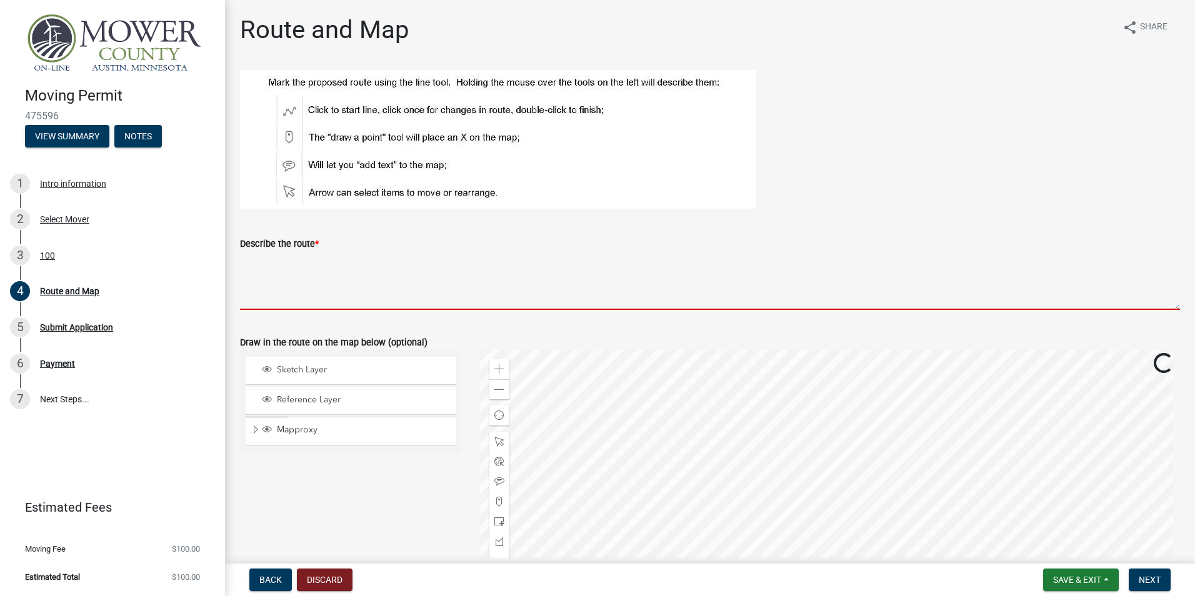
click at [251, 298] on textarea "Describe the route *" at bounding box center [710, 280] width 940 height 59
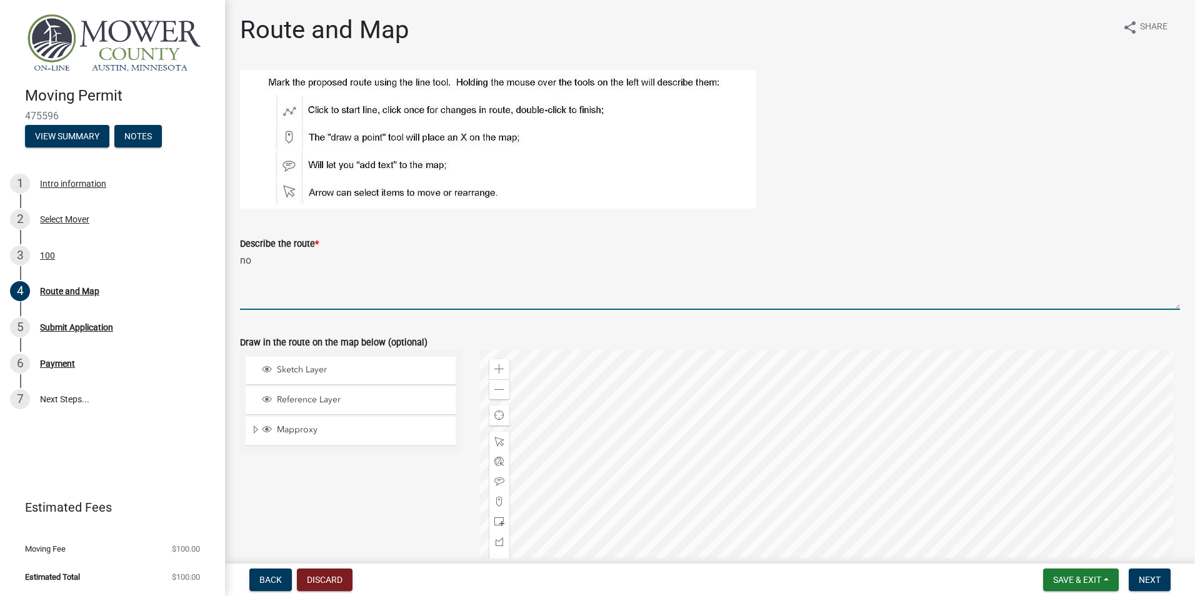
type textarea "n"
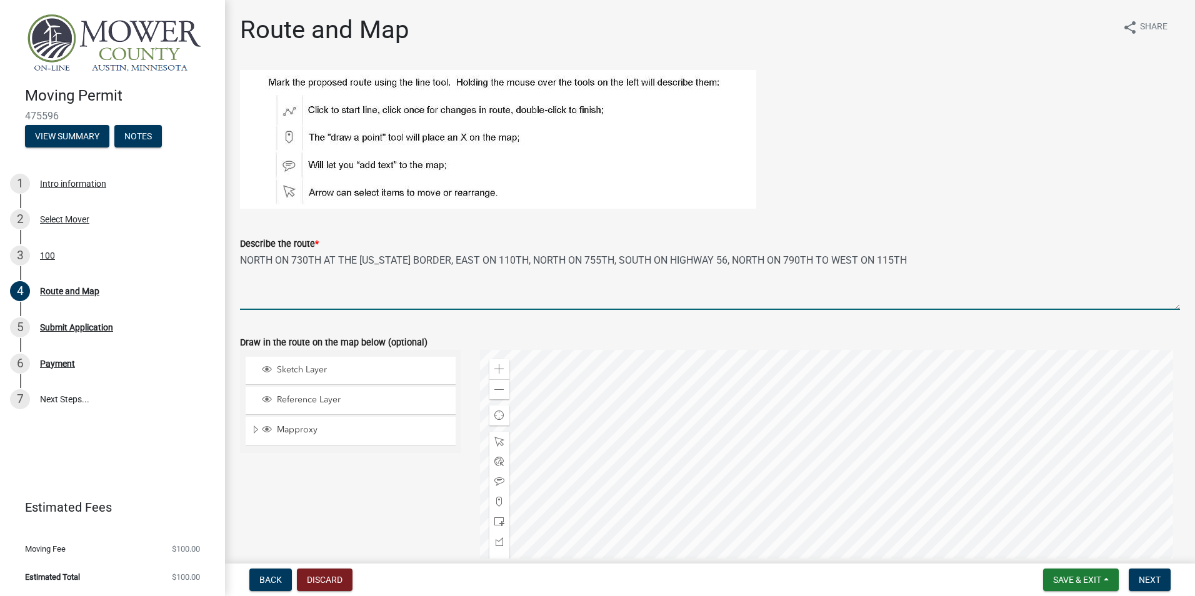
click at [790, 260] on textarea "NORTH ON 730TH AT THE [US_STATE] BORDER, EAST ON 110TH, NORTH ON 755TH, SOUTH O…" at bounding box center [710, 280] width 940 height 59
click at [875, 263] on textarea "NORTH ON 730TH AT THE [US_STATE] BORDER, EAST ON 110TH, NORTH ON 755TH, SOUTH O…" at bounding box center [710, 280] width 940 height 59
type textarea "NORTH ON 730TH AT THE [US_STATE] BORDER, EAST ON 110TH, NORTH ON 755TH, SOUTH O…"
click at [1150, 580] on span "Next" at bounding box center [1150, 580] width 22 height 10
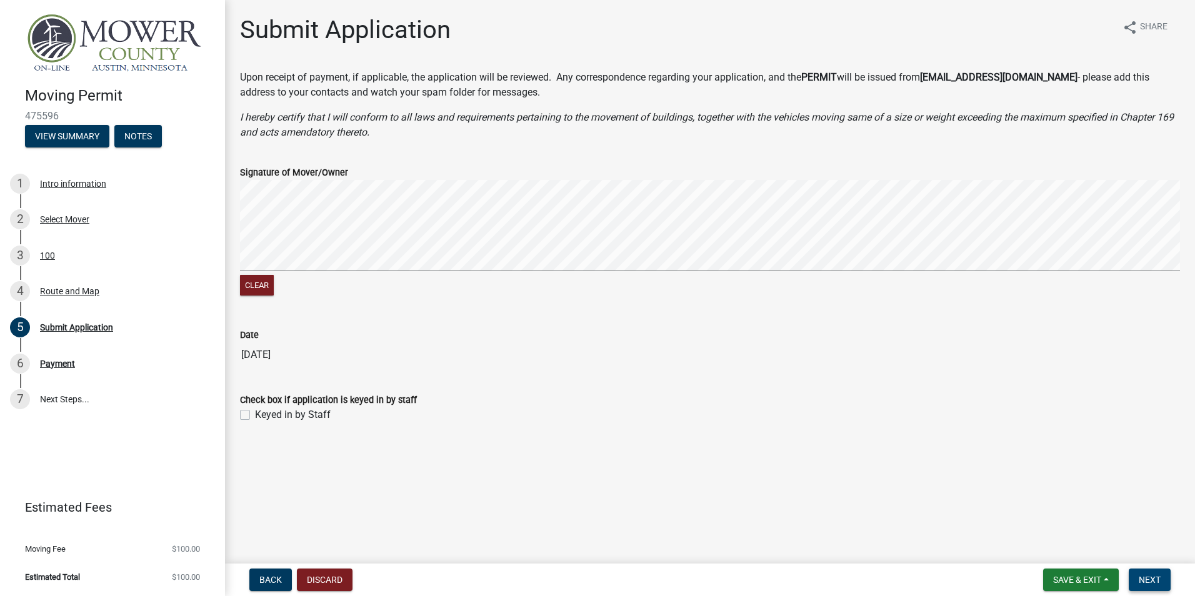
click at [1145, 575] on span "Next" at bounding box center [1150, 580] width 22 height 10
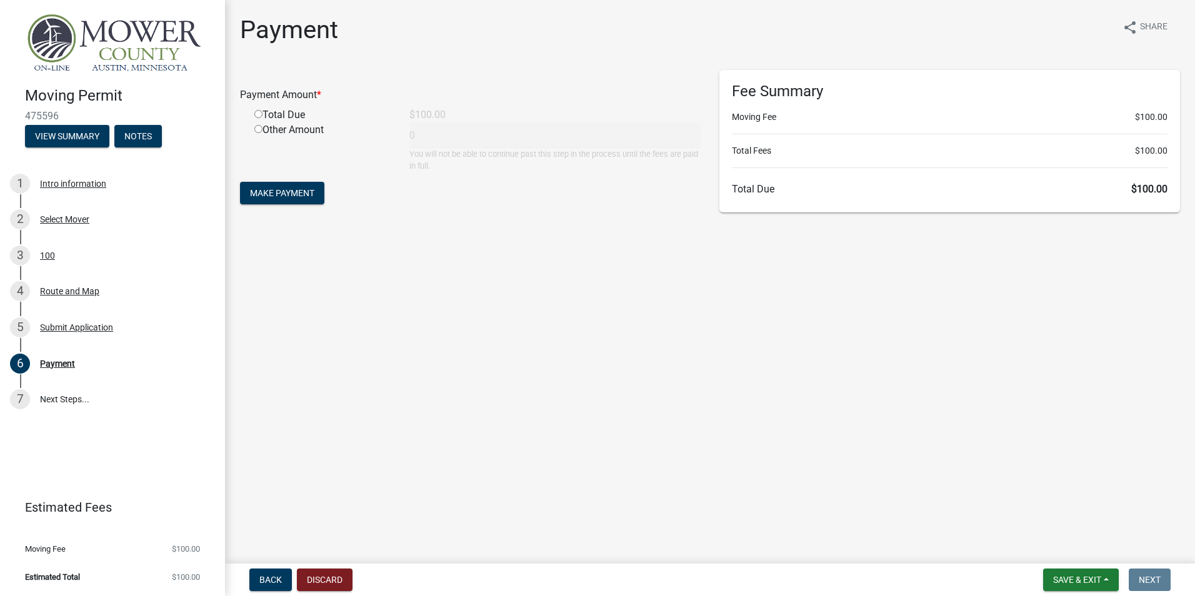
click at [258, 114] on input "radio" at bounding box center [258, 114] width 8 height 8
radio input "true"
type input "100"
click at [309, 194] on span "Make Payment" at bounding box center [282, 193] width 64 height 10
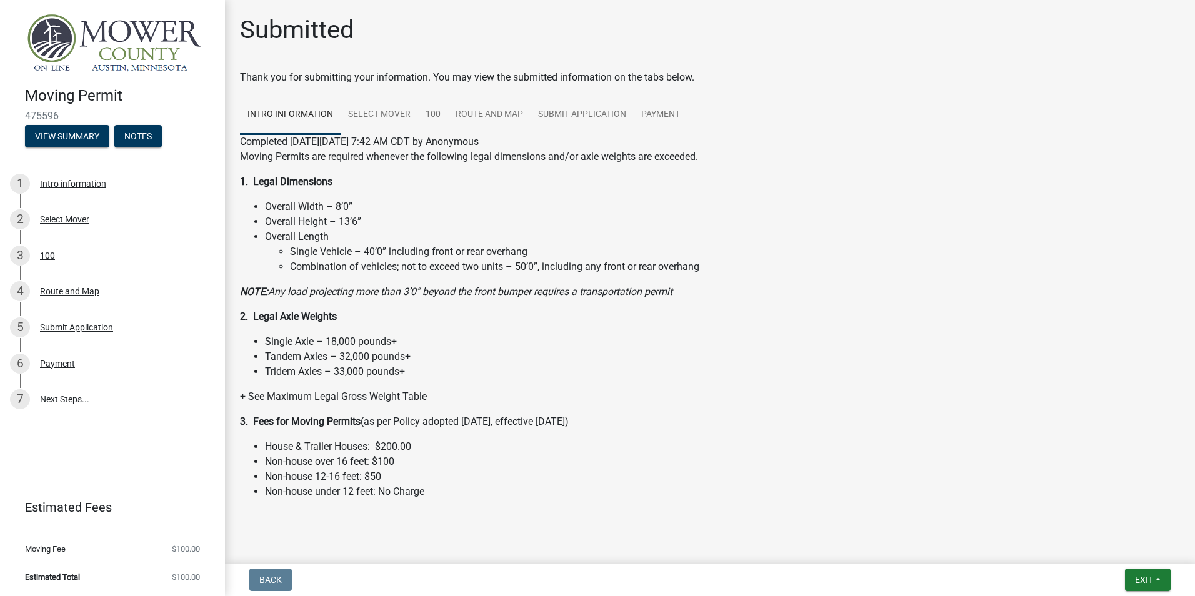
scroll to position [14, 0]
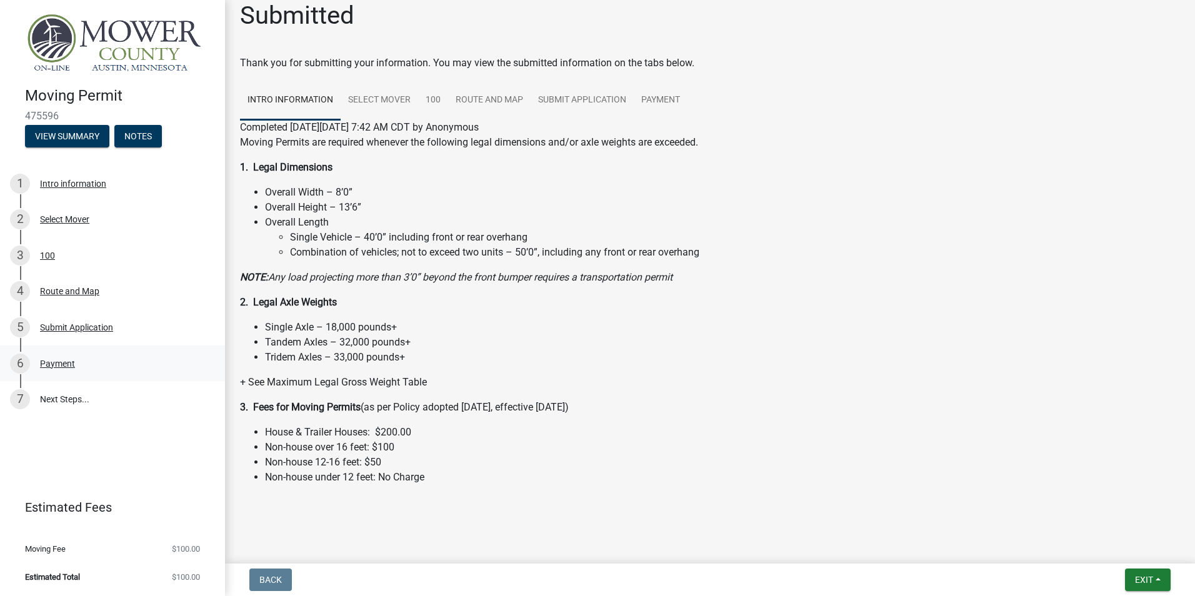
click at [47, 363] on div "Payment" at bounding box center [57, 364] width 35 height 9
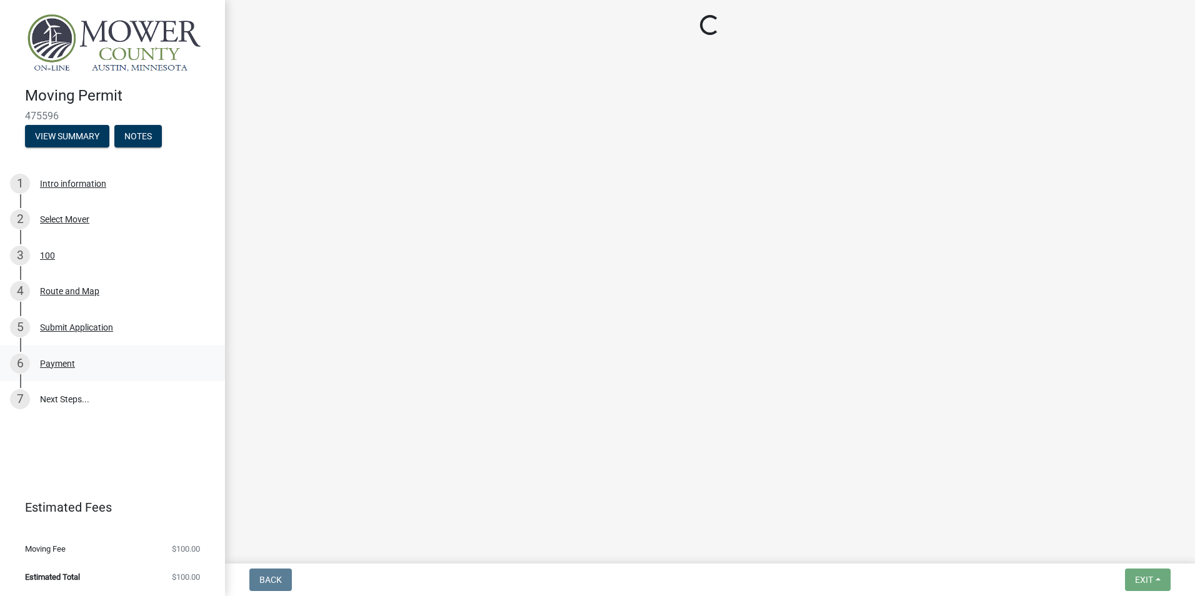
scroll to position [0, 0]
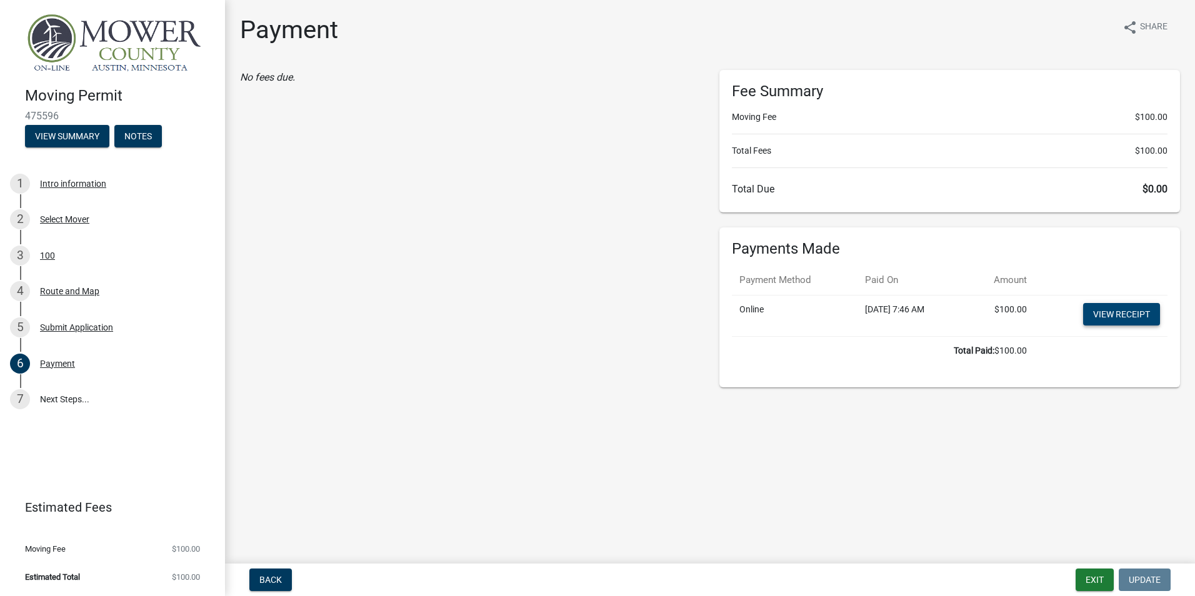
click at [1138, 314] on link "View receipt" at bounding box center [1122, 314] width 77 height 23
